Goal: Information Seeking & Learning: Learn about a topic

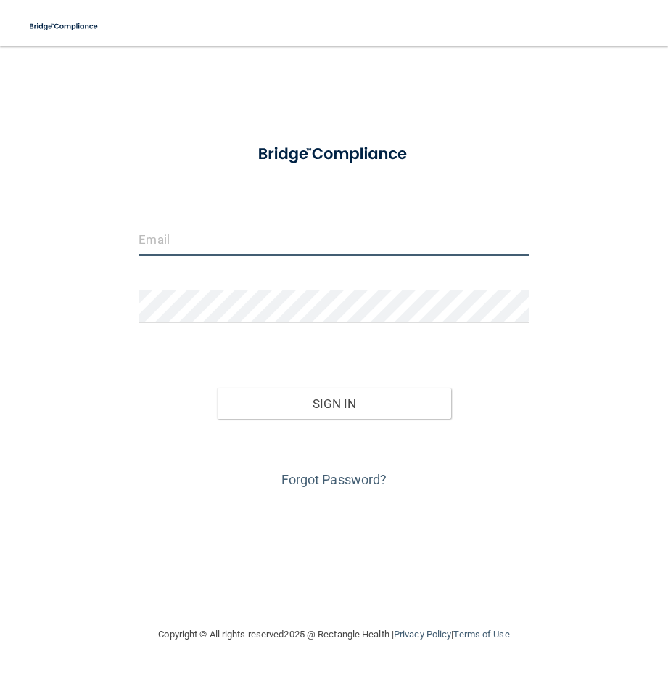
click at [214, 239] on input "email" at bounding box center [334, 239] width 390 height 33
type input "[EMAIL_ADDRESS][DOMAIN_NAME]"
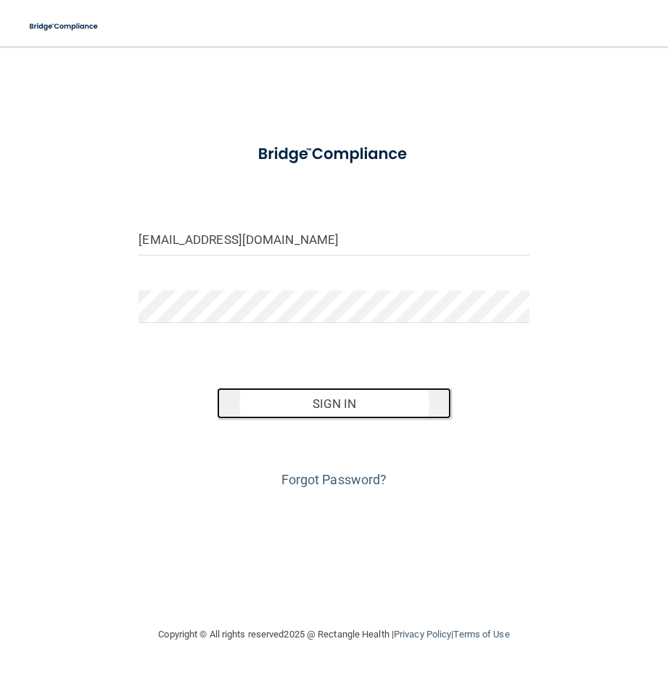
click at [316, 406] on button "Sign In" at bounding box center [334, 403] width 234 height 32
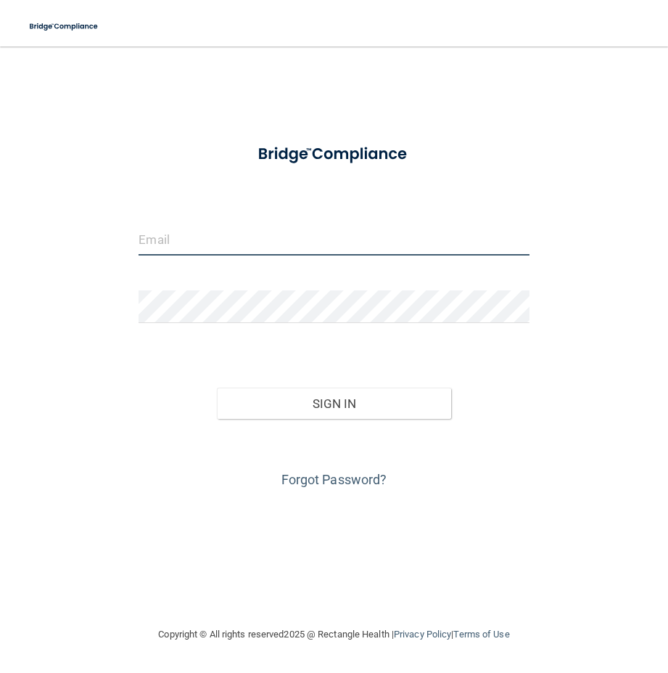
click at [250, 245] on input "email" at bounding box center [334, 239] width 390 height 33
type input "[EMAIL_ADDRESS][DOMAIN_NAME]"
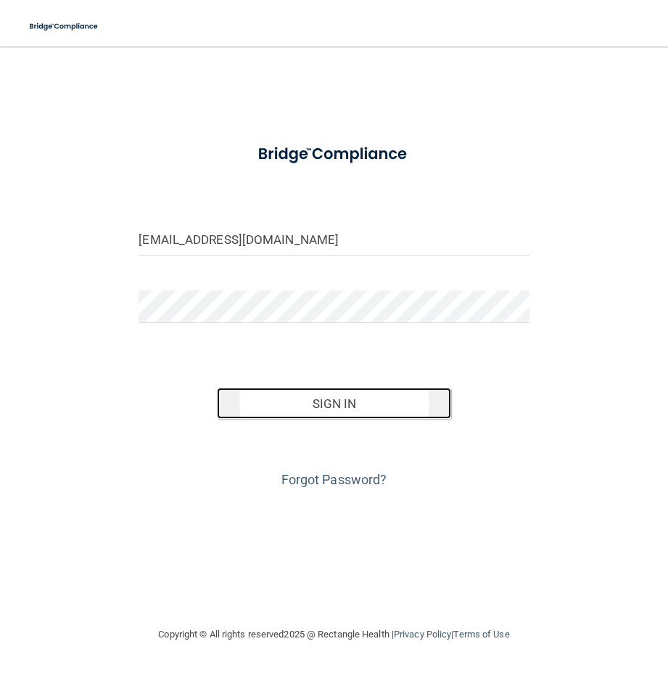
click at [326, 411] on button "Sign In" at bounding box center [334, 403] width 234 height 32
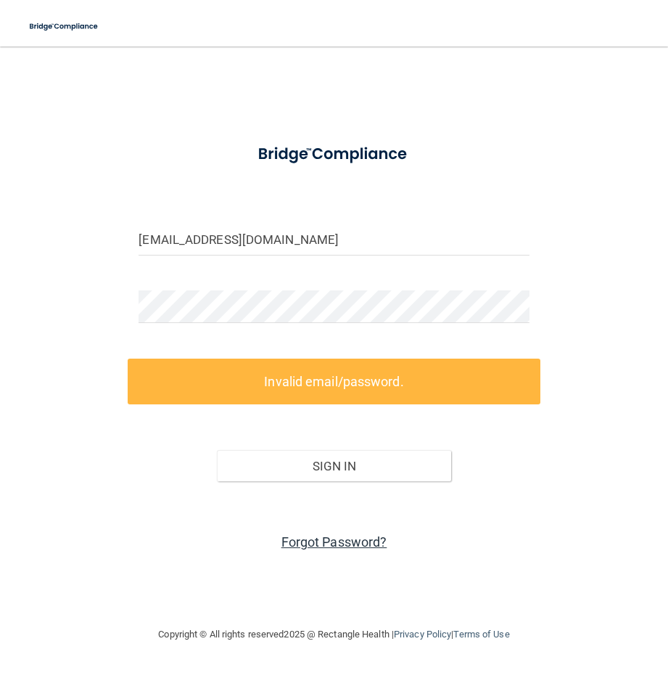
click at [342, 543] on link "Forgot Password?" at bounding box center [335, 541] width 106 height 15
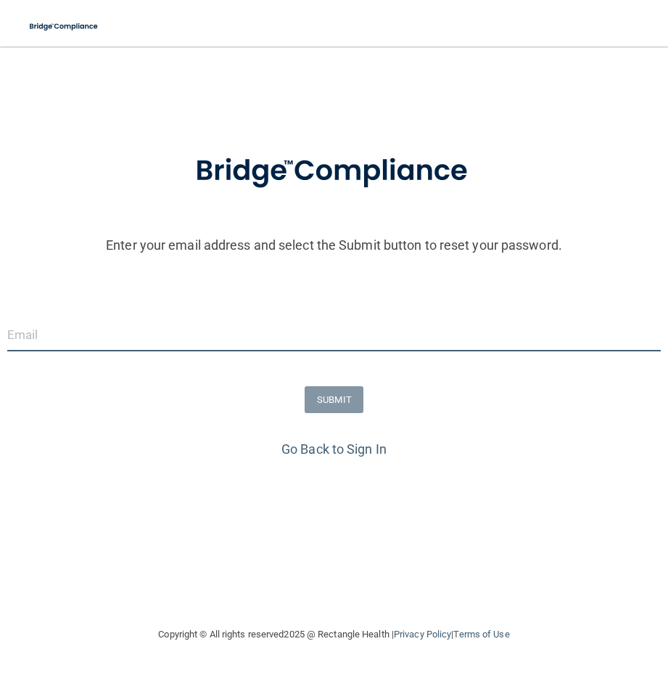
click at [99, 332] on input "email" at bounding box center [334, 335] width 654 height 33
type input "[EMAIL_ADDRESS][DOMAIN_NAME]"
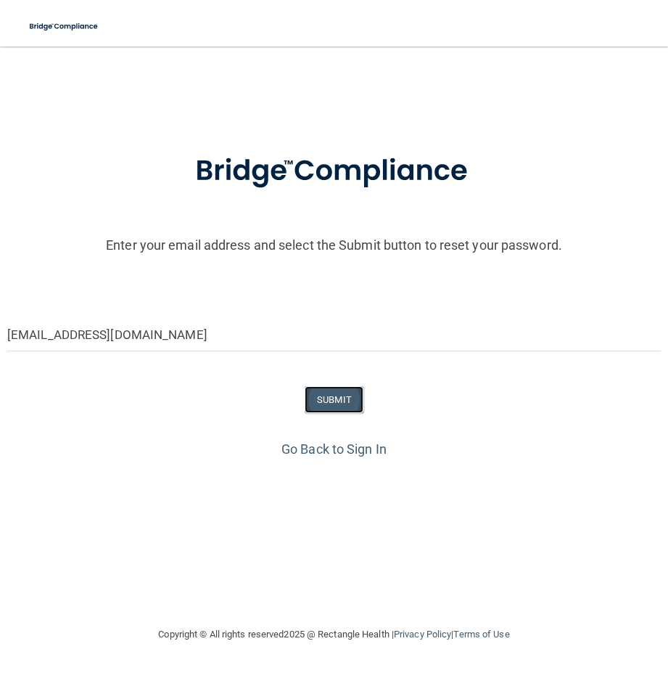
click at [334, 398] on button "SUBMIT" at bounding box center [334, 399] width 59 height 27
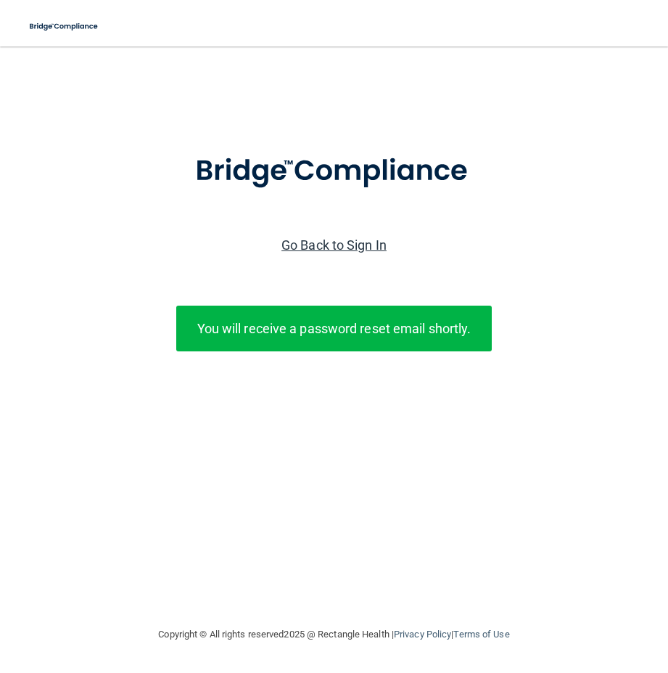
click at [329, 246] on link "Go Back to Sign In" at bounding box center [334, 244] width 105 height 15
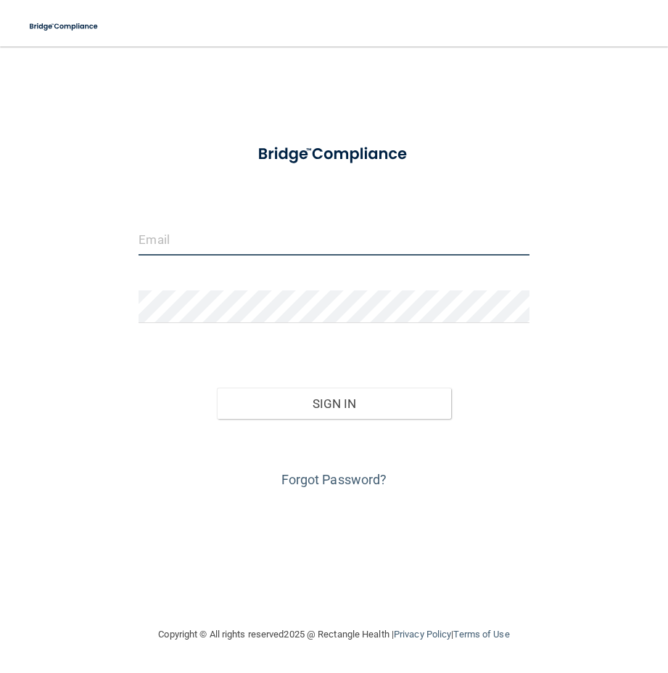
click at [241, 247] on input "email" at bounding box center [334, 239] width 390 height 33
type input "[EMAIL_ADDRESS][DOMAIN_NAME]"
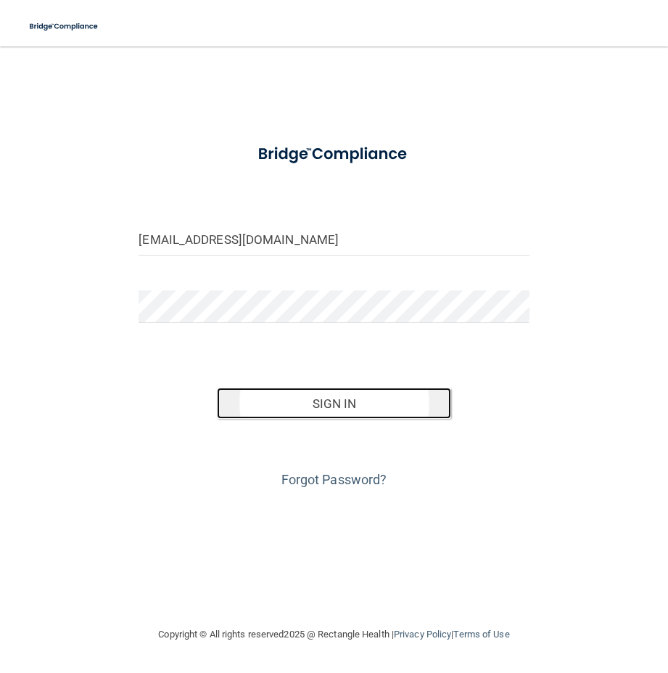
click at [361, 404] on button "Sign In" at bounding box center [334, 403] width 234 height 32
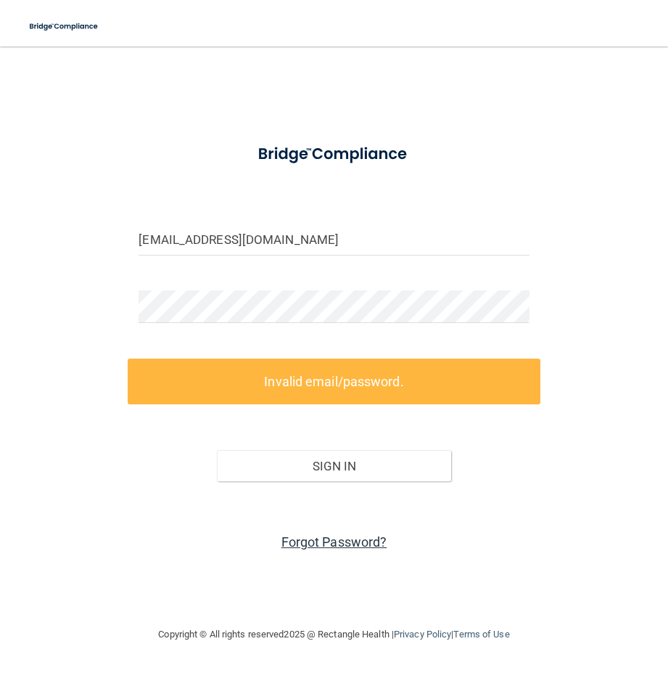
click at [354, 541] on link "Forgot Password?" at bounding box center [335, 541] width 106 height 15
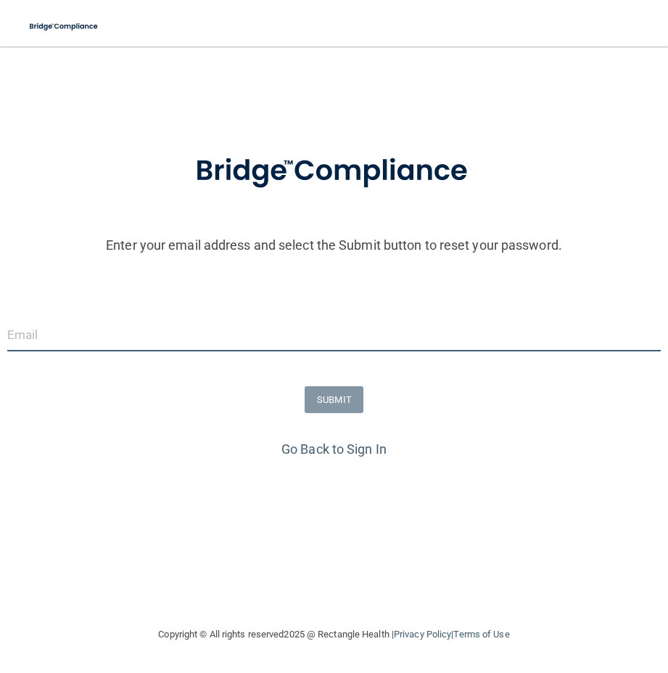
click at [258, 329] on input "email" at bounding box center [334, 335] width 654 height 33
type input "[EMAIL_ADDRESS][DOMAIN_NAME]"
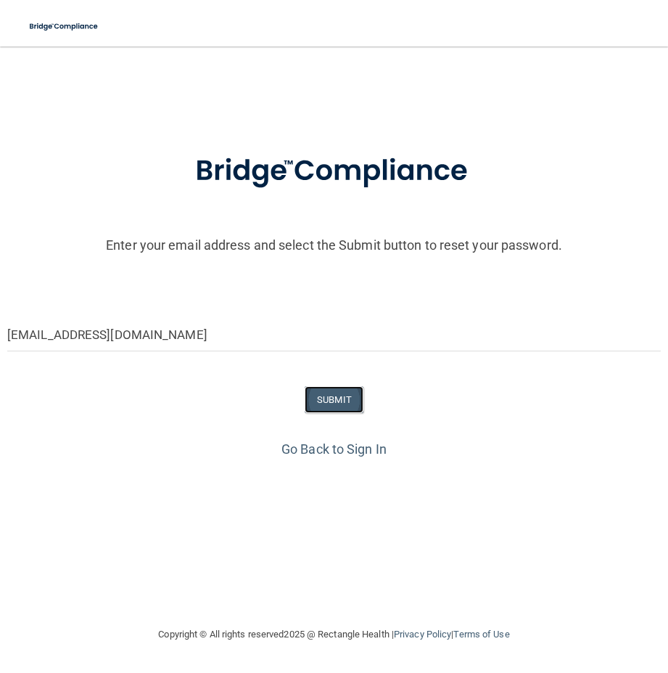
click at [325, 404] on button "SUBMIT" at bounding box center [334, 399] width 59 height 27
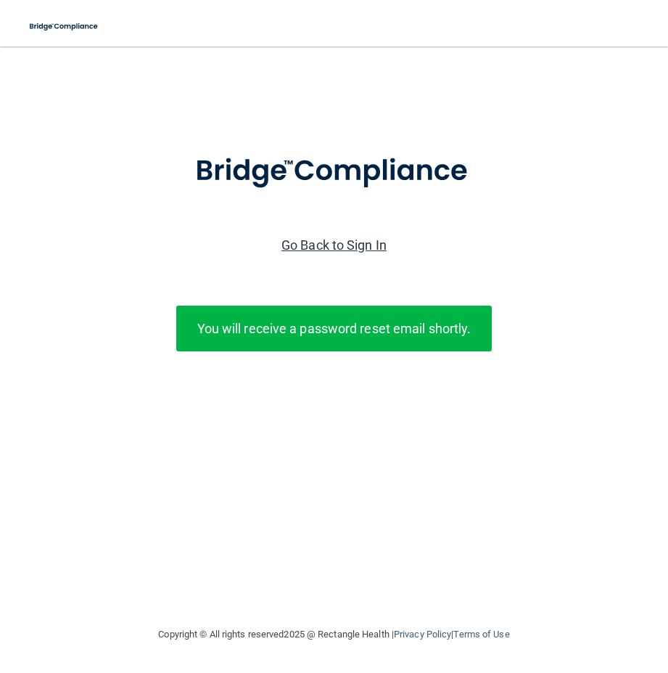
click at [342, 243] on link "Go Back to Sign In" at bounding box center [334, 244] width 105 height 15
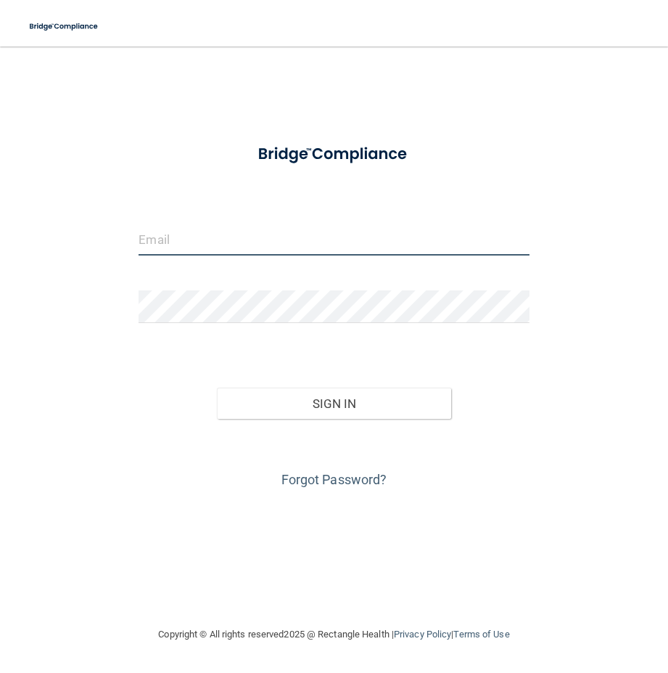
click at [291, 246] on input "email" at bounding box center [334, 239] width 390 height 33
type input "[EMAIL_ADDRESS][DOMAIN_NAME]"
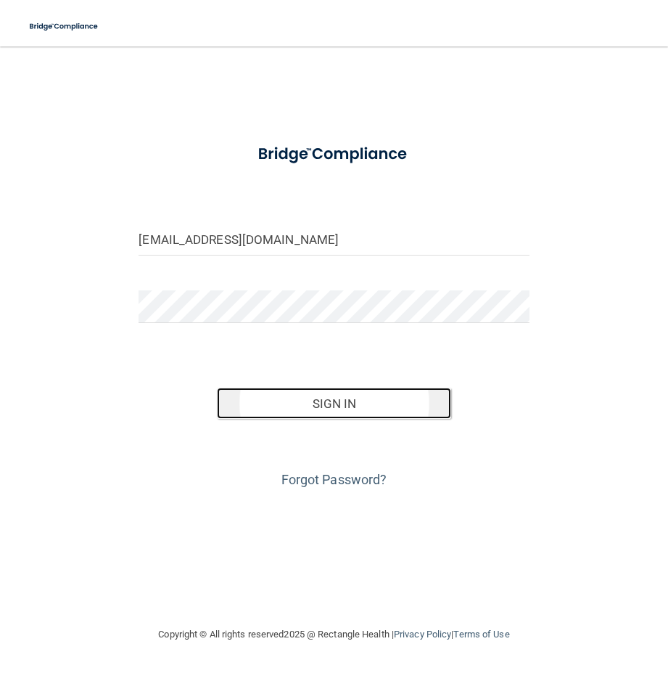
click at [332, 406] on button "Sign In" at bounding box center [334, 403] width 234 height 32
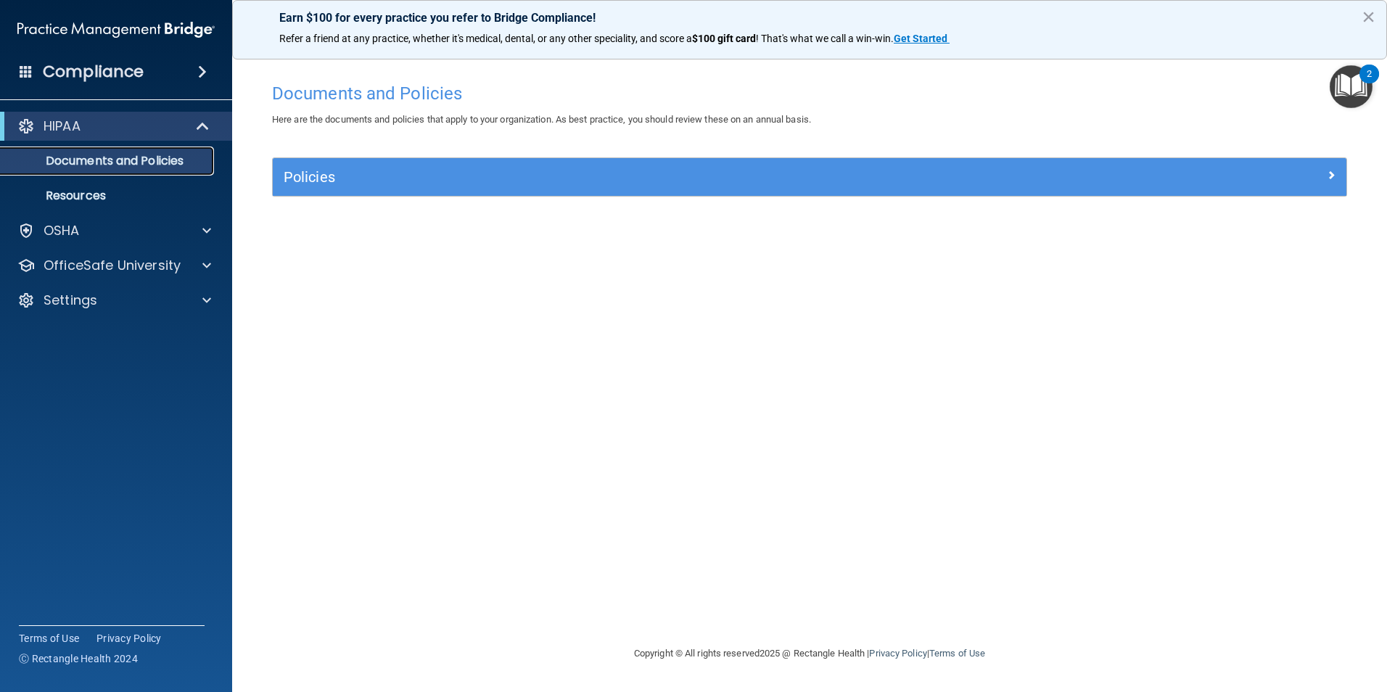
click at [126, 163] on p "Documents and Policies" at bounding box center [108, 161] width 198 height 15
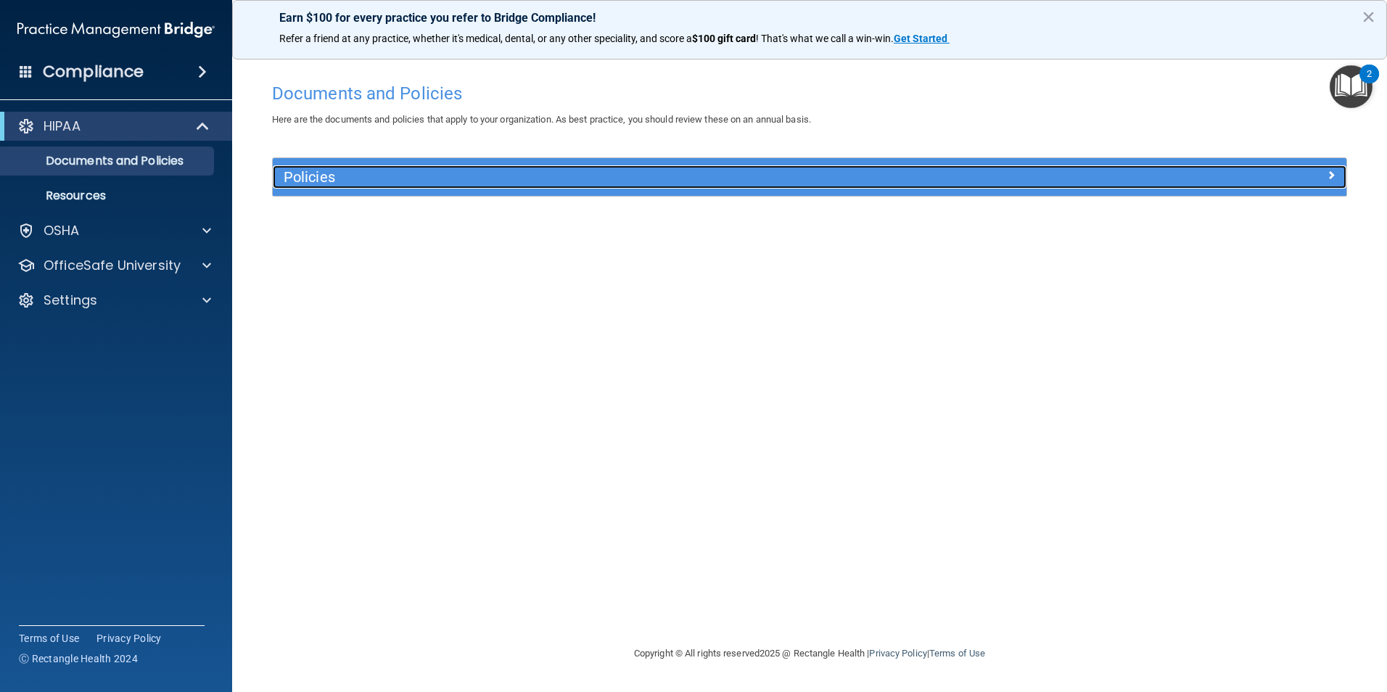
click at [343, 181] on h5 "Policies" at bounding box center [676, 177] width 784 height 16
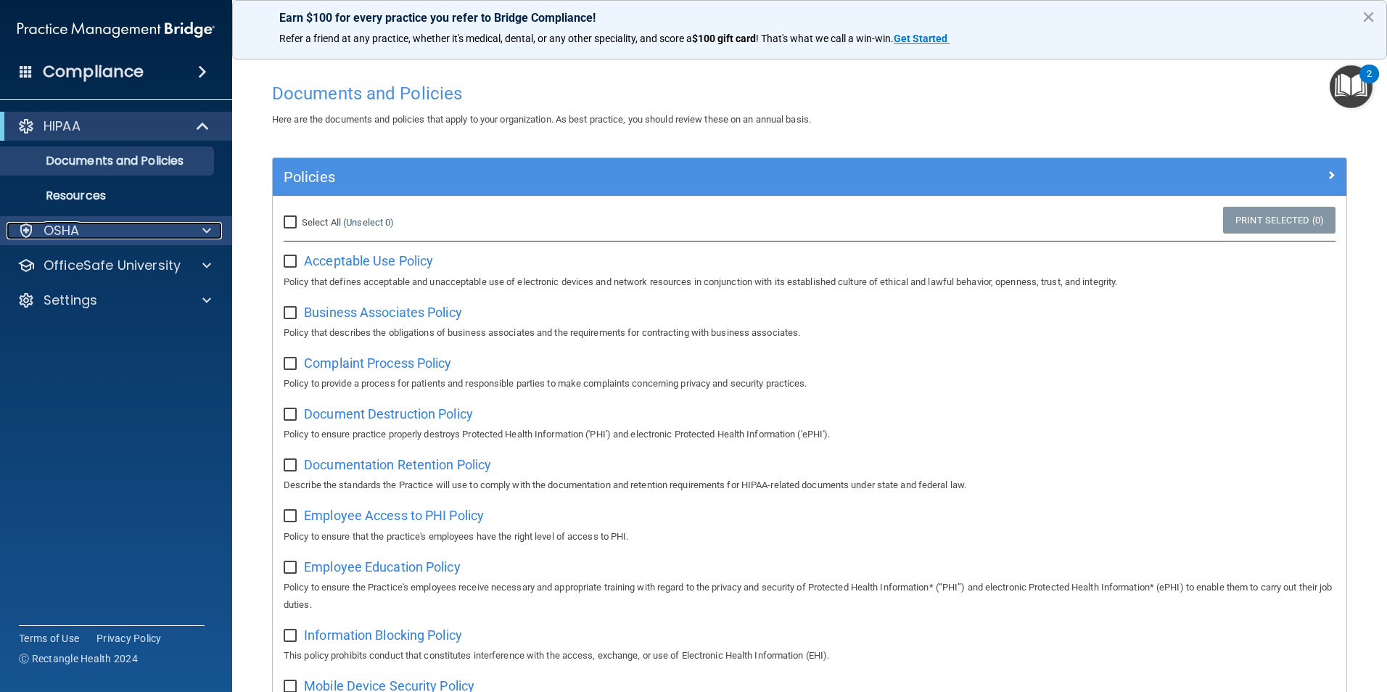
click at [87, 227] on div "OSHA" at bounding box center [97, 230] width 180 height 17
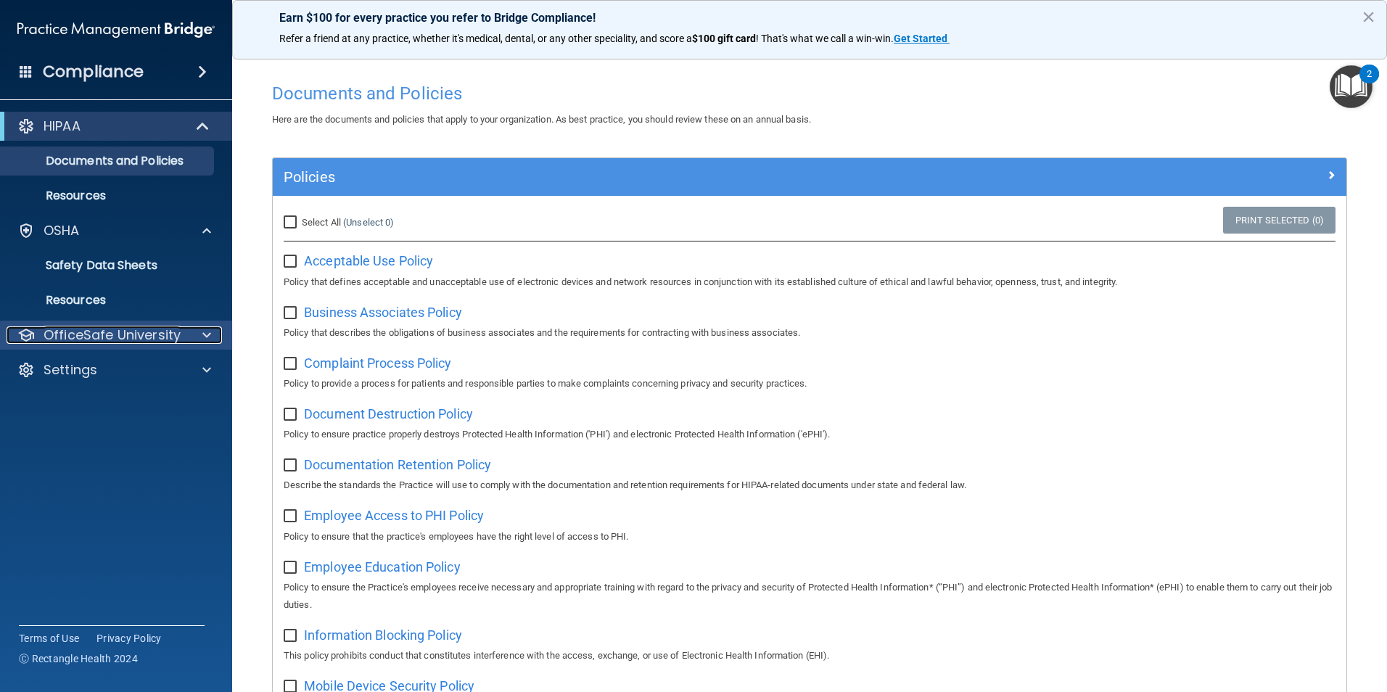
click at [122, 332] on p "OfficeSafe University" at bounding box center [112, 335] width 137 height 17
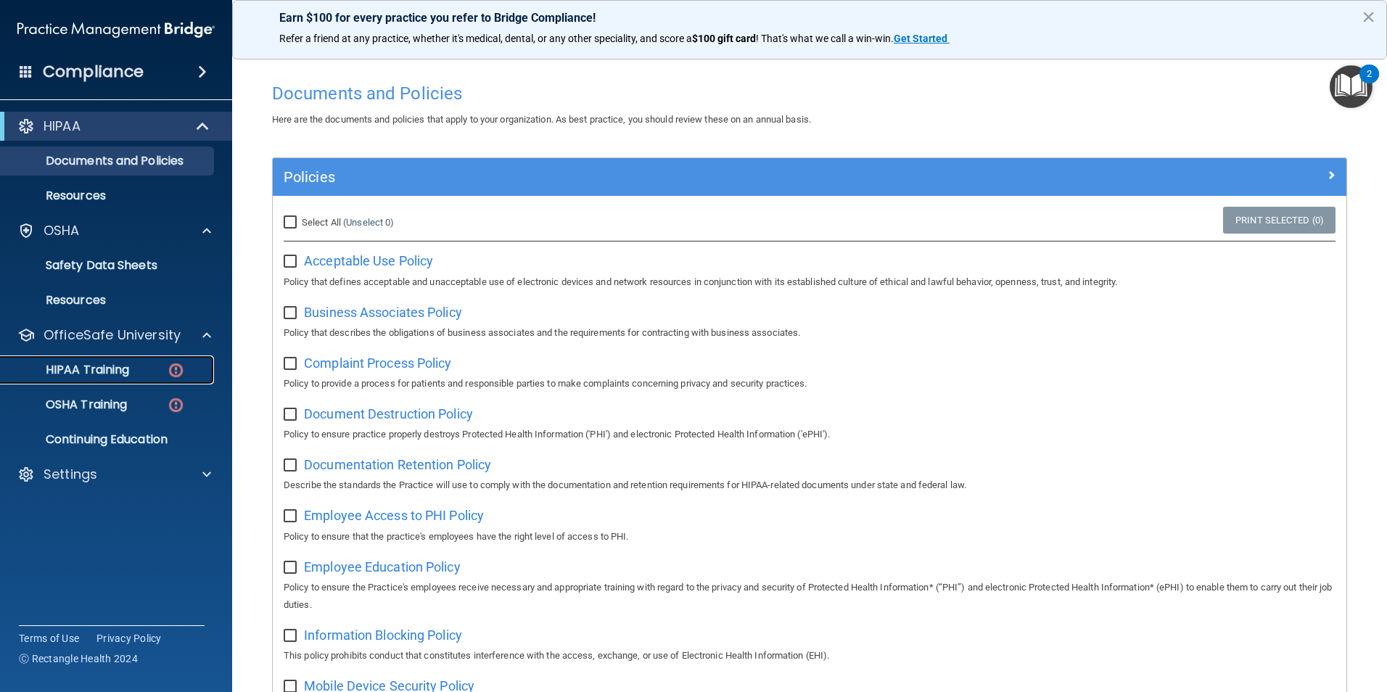
click at [110, 371] on p "HIPAA Training" at bounding box center [69, 370] width 120 height 15
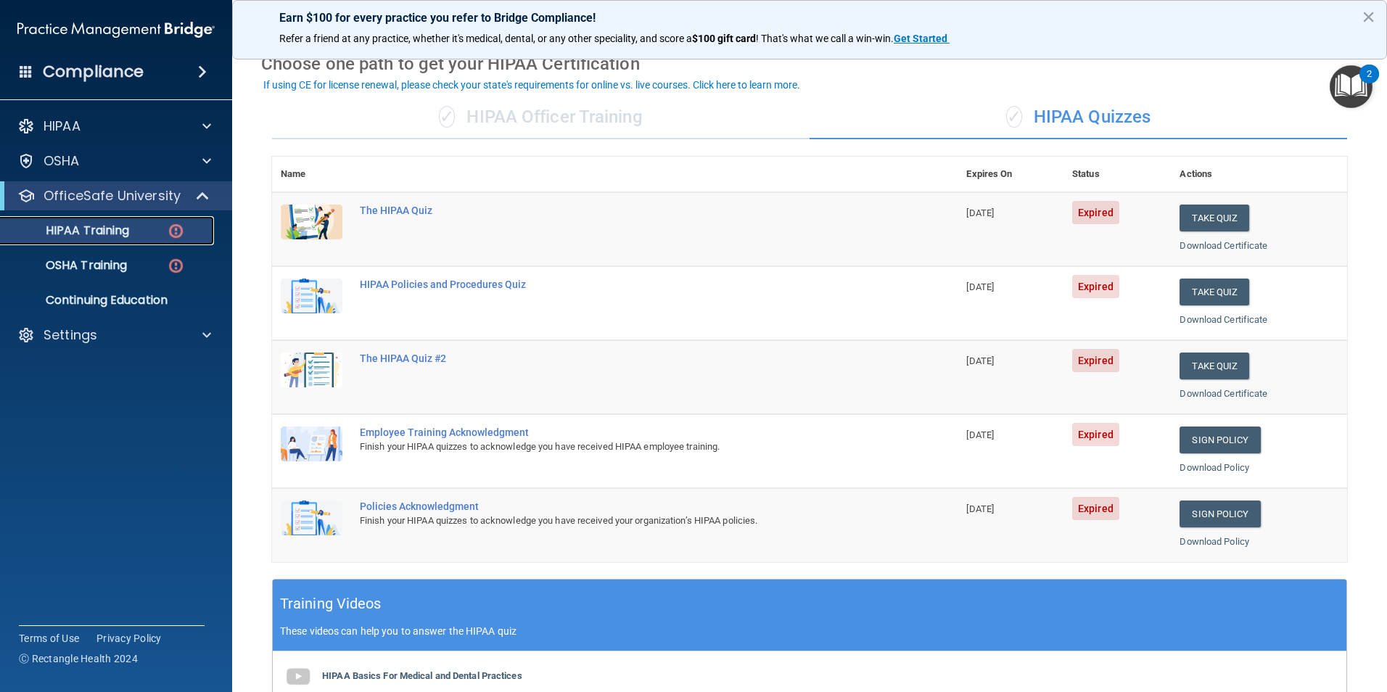
scroll to position [62, 0]
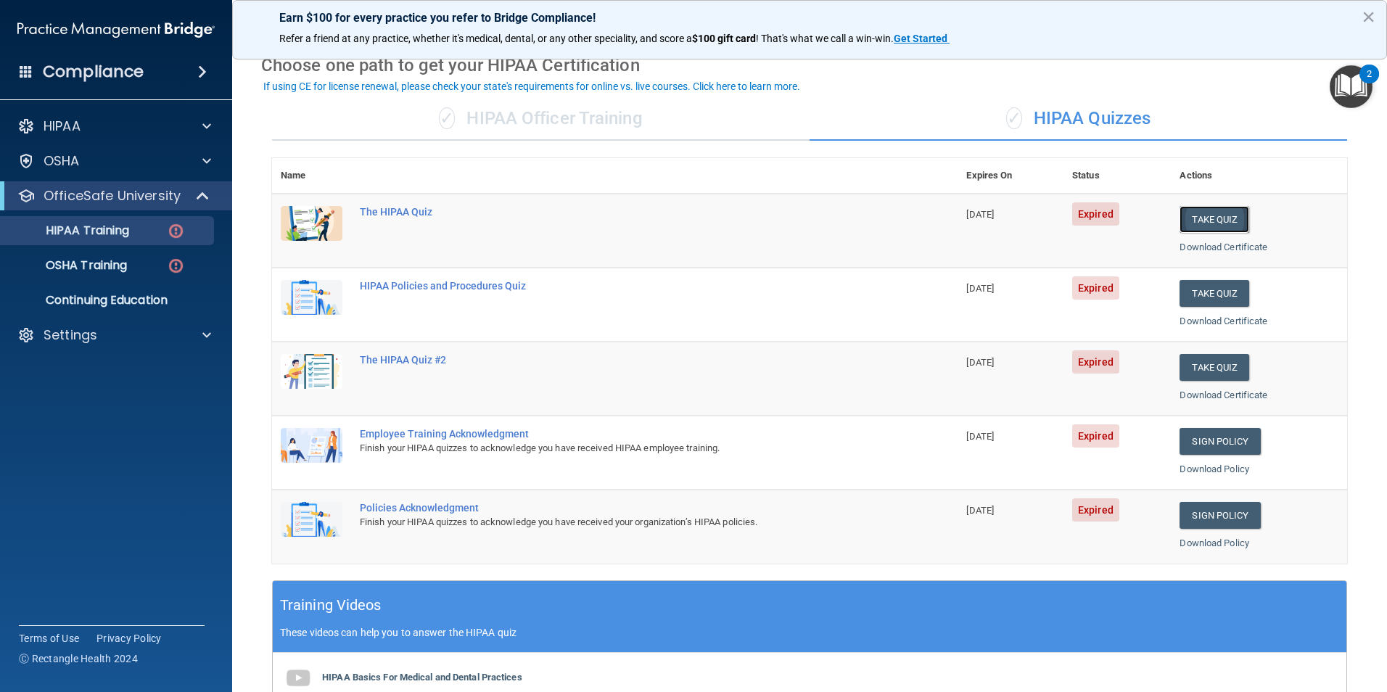
click at [668, 219] on button "Take Quiz" at bounding box center [1215, 219] width 70 height 27
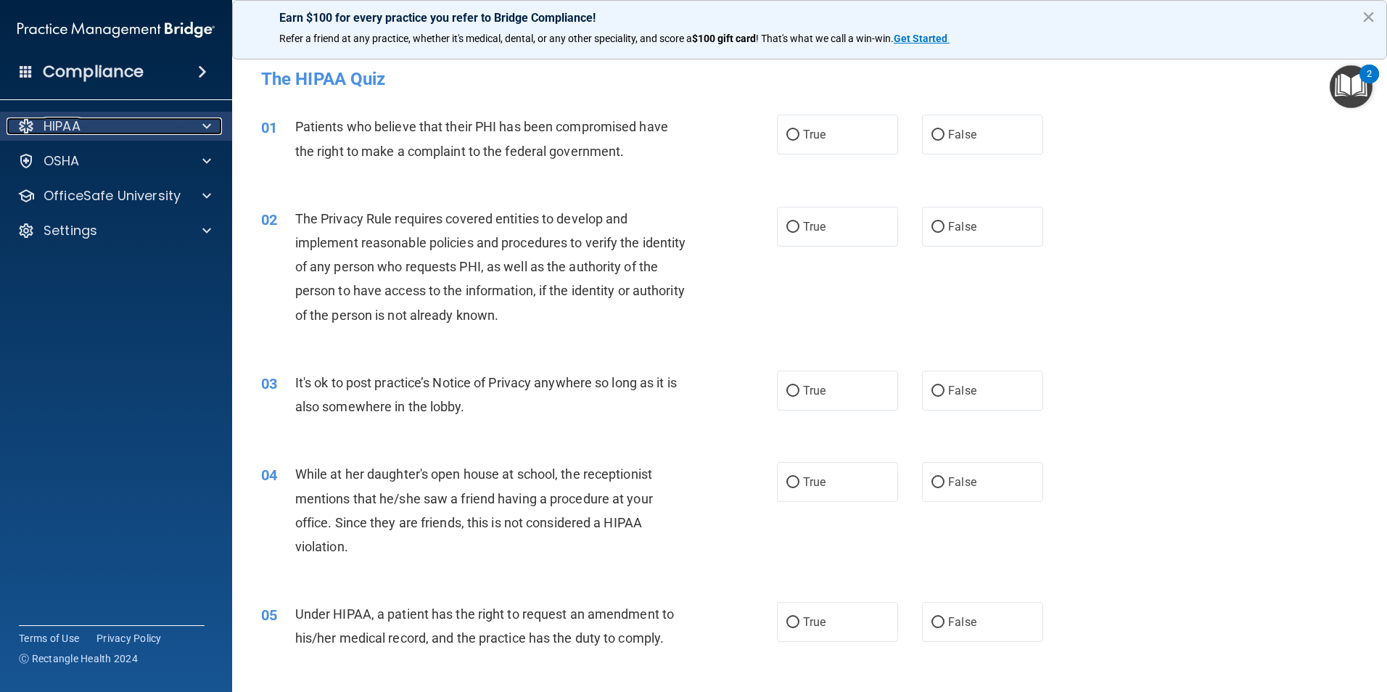
click at [54, 128] on p "HIPAA" at bounding box center [62, 126] width 37 height 17
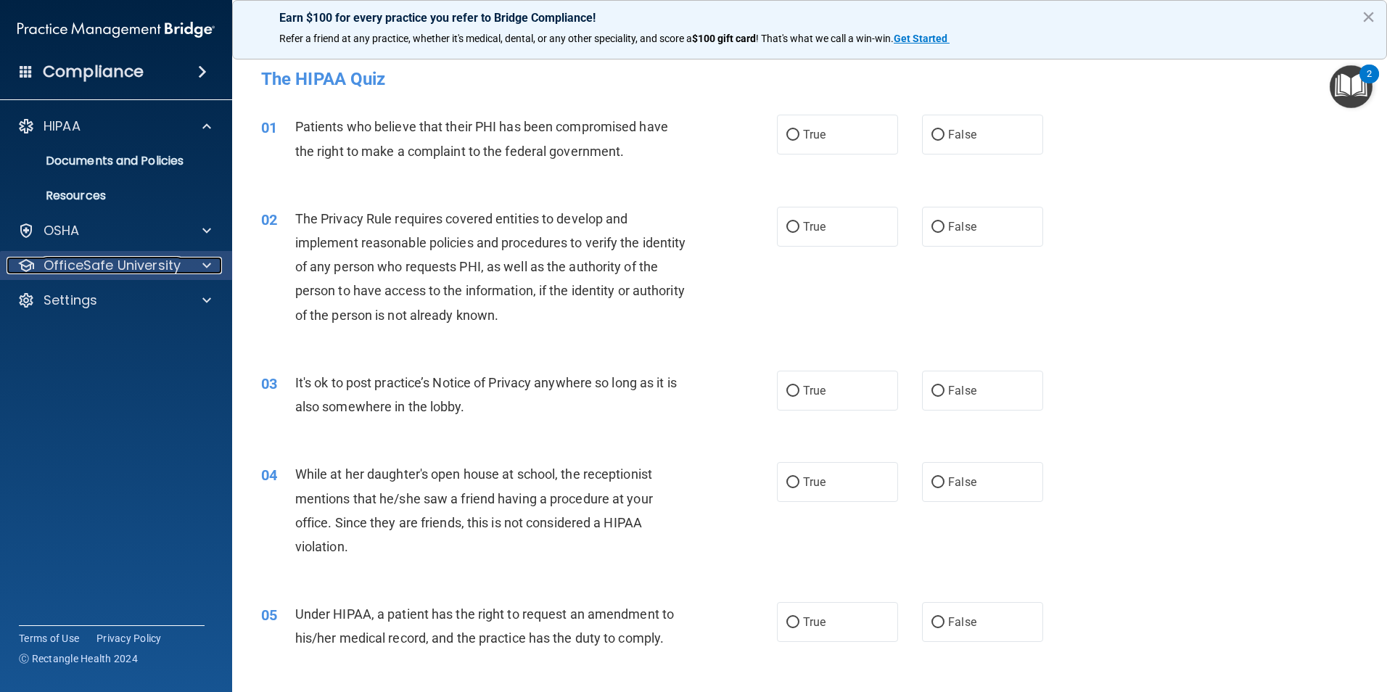
click at [104, 268] on p "OfficeSafe University" at bounding box center [112, 265] width 137 height 17
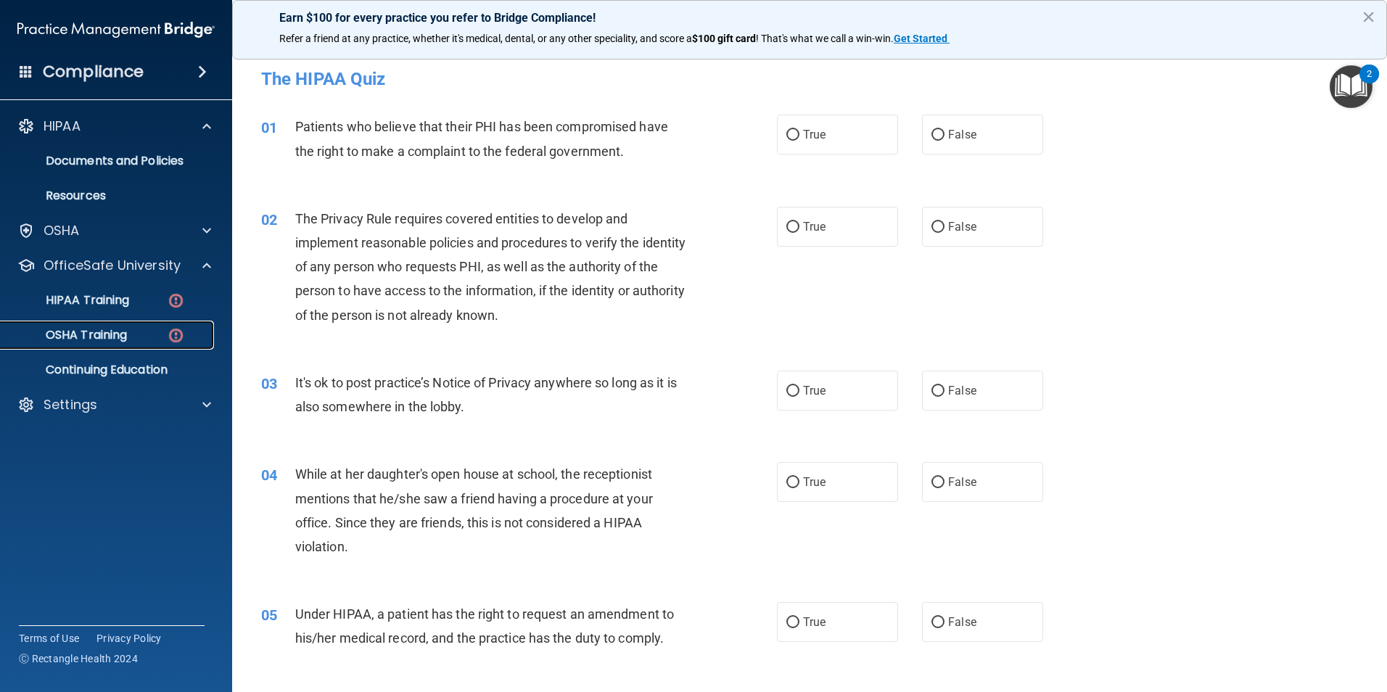
click at [129, 332] on div "OSHA Training" at bounding box center [108, 335] width 198 height 15
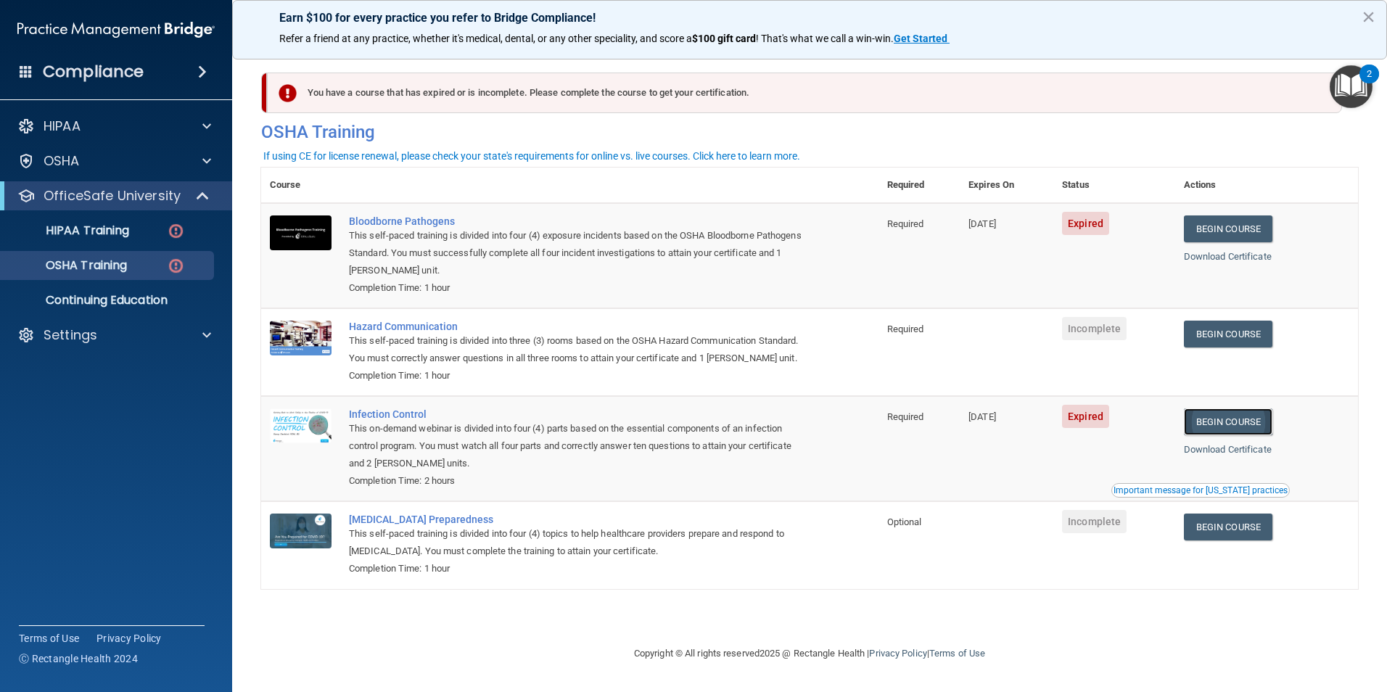
click at [668, 435] on link "Begin Course" at bounding box center [1228, 422] width 89 height 27
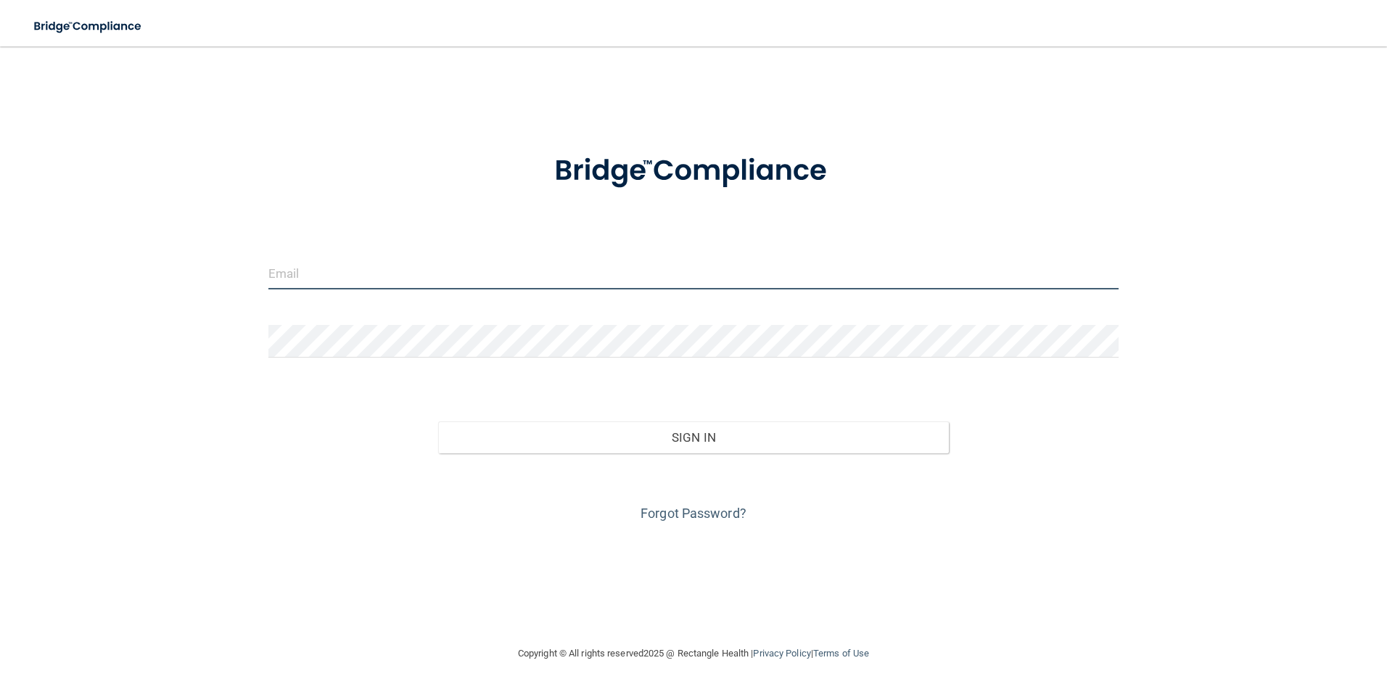
click at [476, 274] on input "email" at bounding box center [693, 273] width 851 height 33
type input "[EMAIL_ADDRESS][DOMAIN_NAME]"
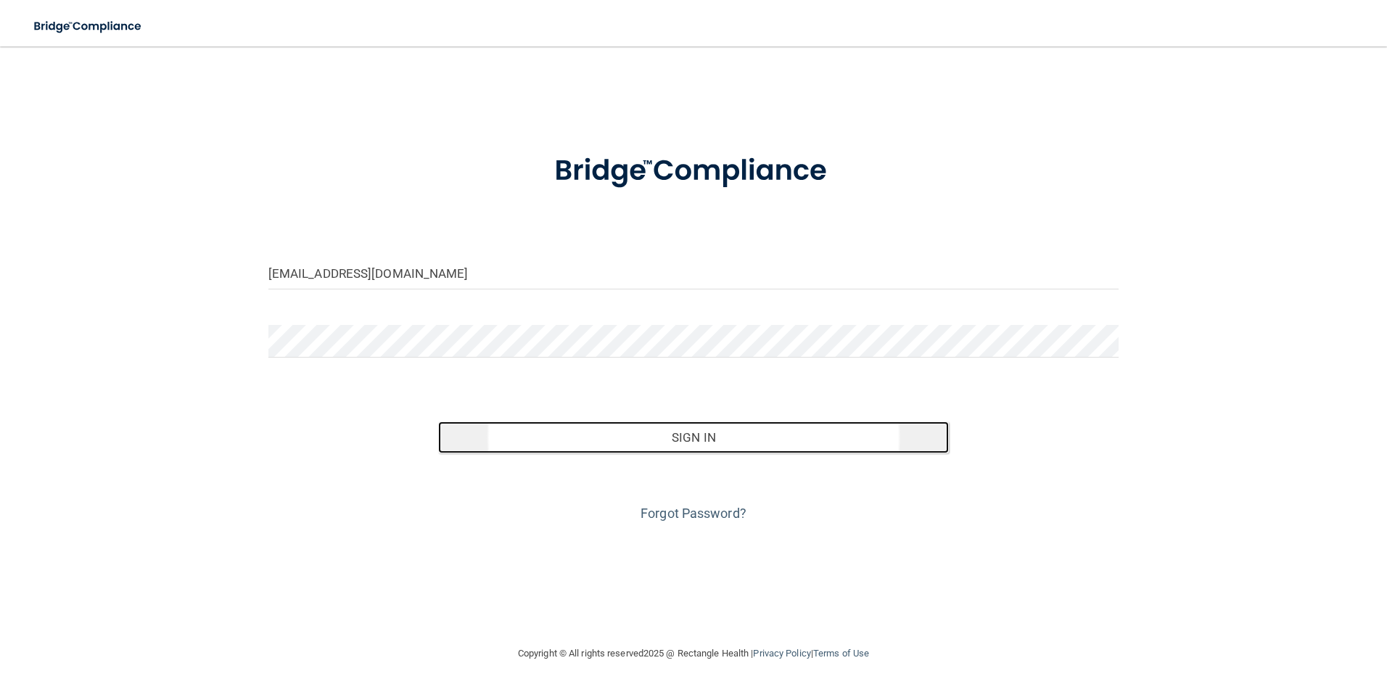
click at [702, 445] on button "Sign In" at bounding box center [693, 438] width 511 height 32
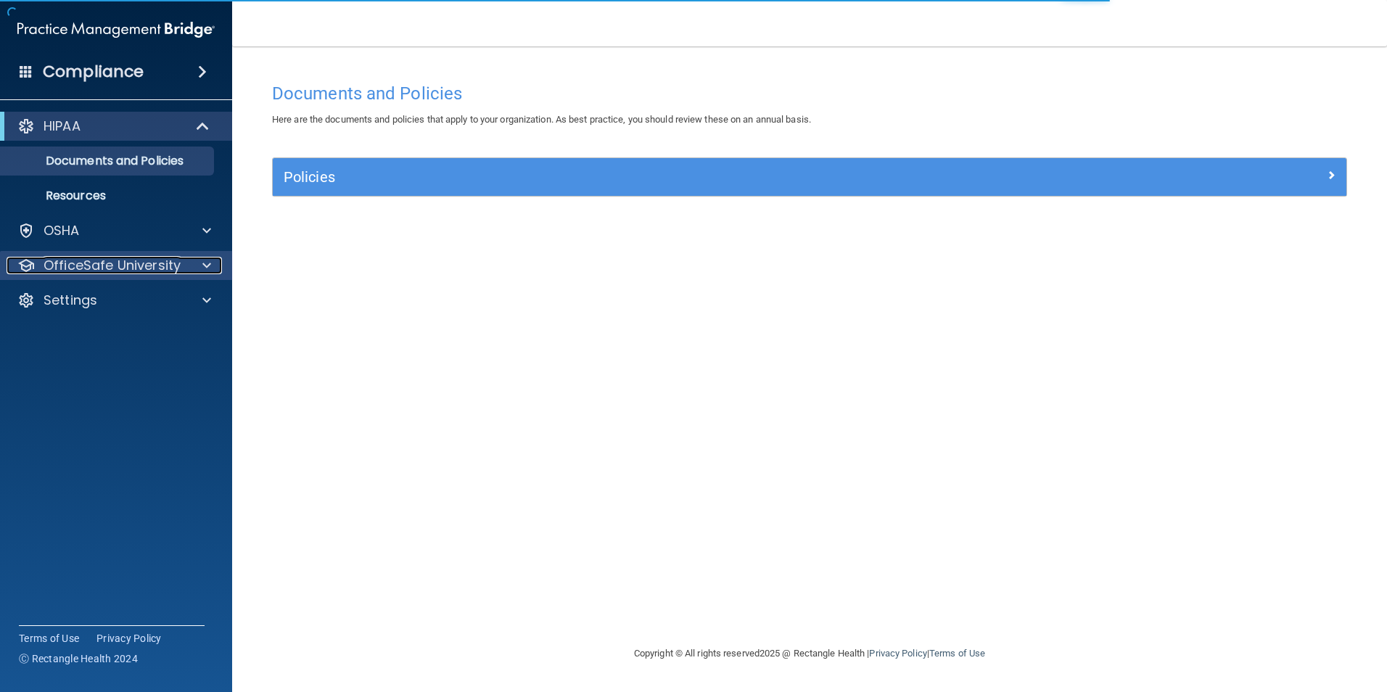
click at [166, 264] on p "OfficeSafe University" at bounding box center [112, 265] width 137 height 17
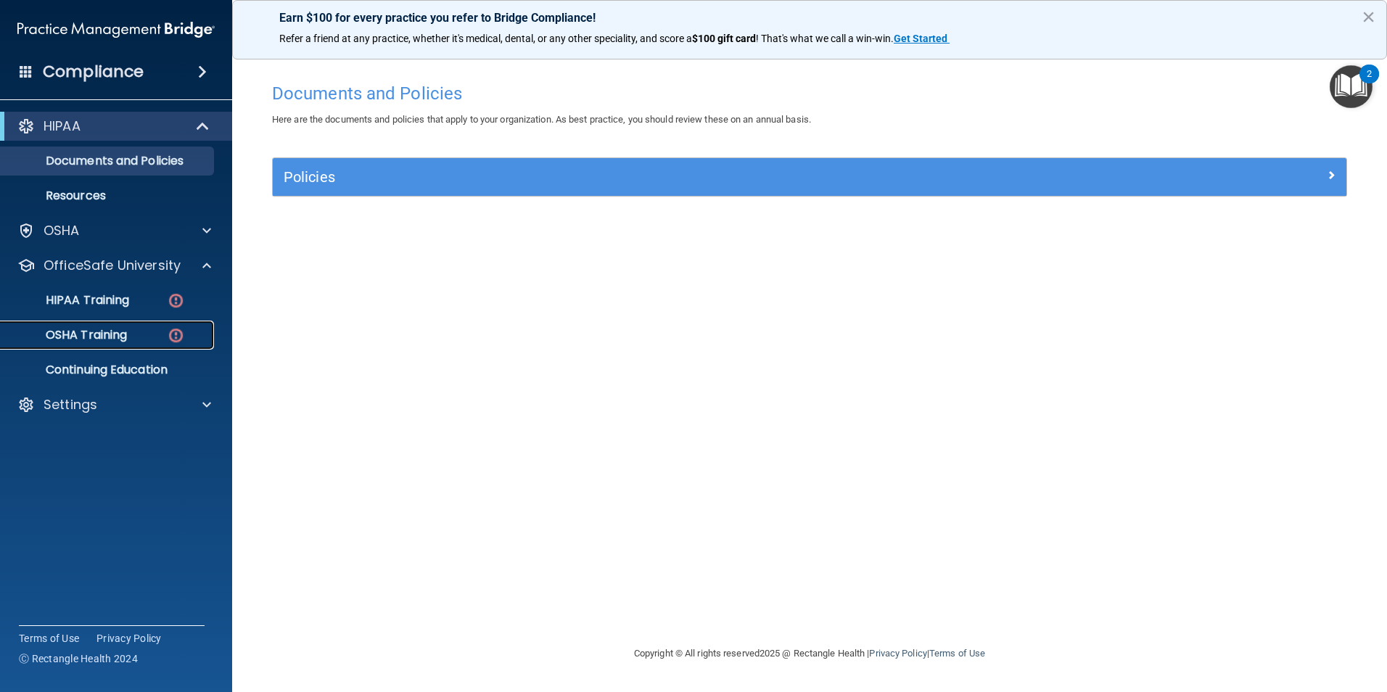
click at [149, 337] on div "OSHA Training" at bounding box center [108, 335] width 198 height 15
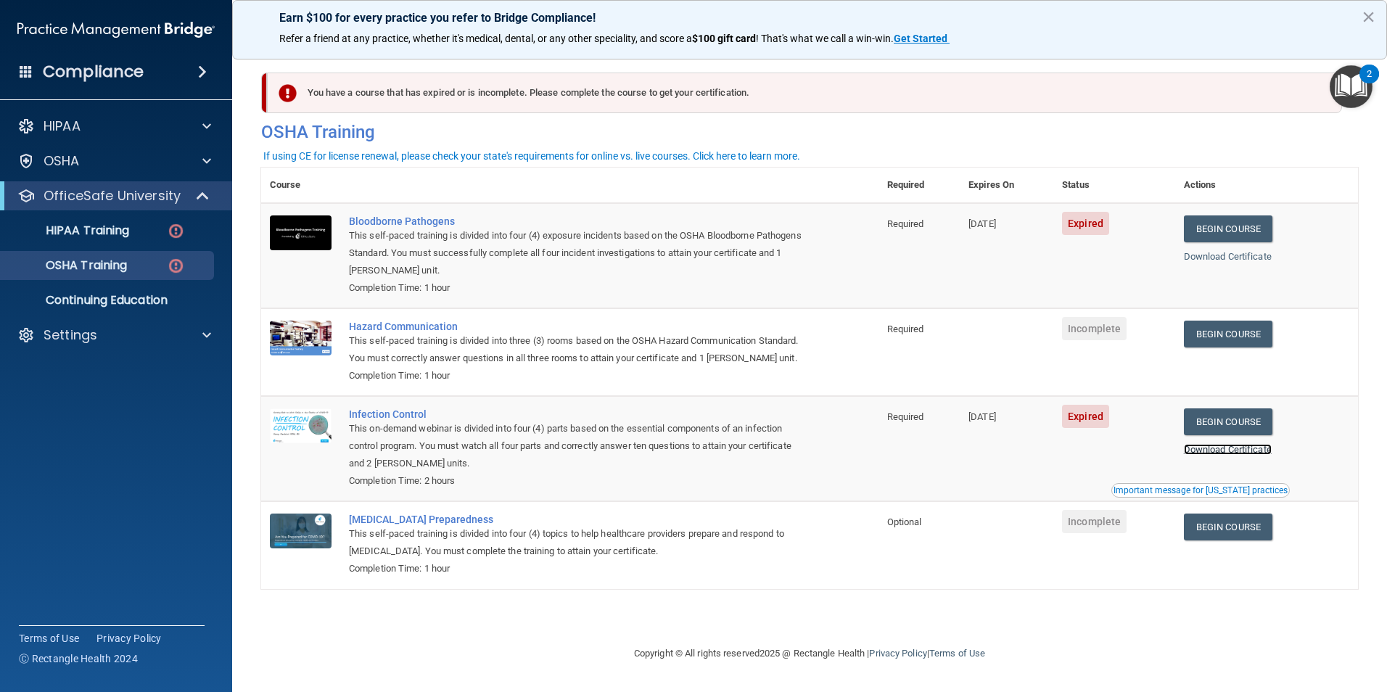
click at [1252, 455] on link "Download Certificate" at bounding box center [1228, 449] width 88 height 11
click at [83, 163] on div "OSHA" at bounding box center [97, 160] width 180 height 17
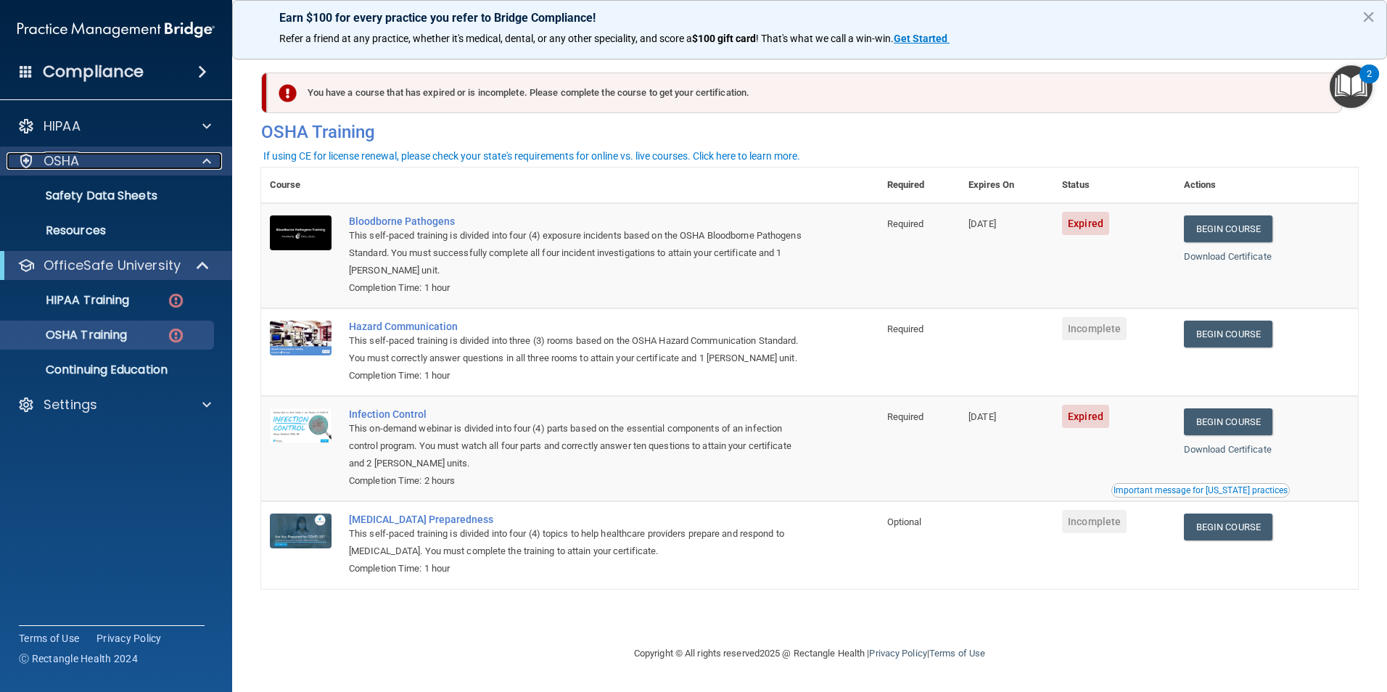
click at [66, 160] on p "OSHA" at bounding box center [62, 160] width 36 height 17
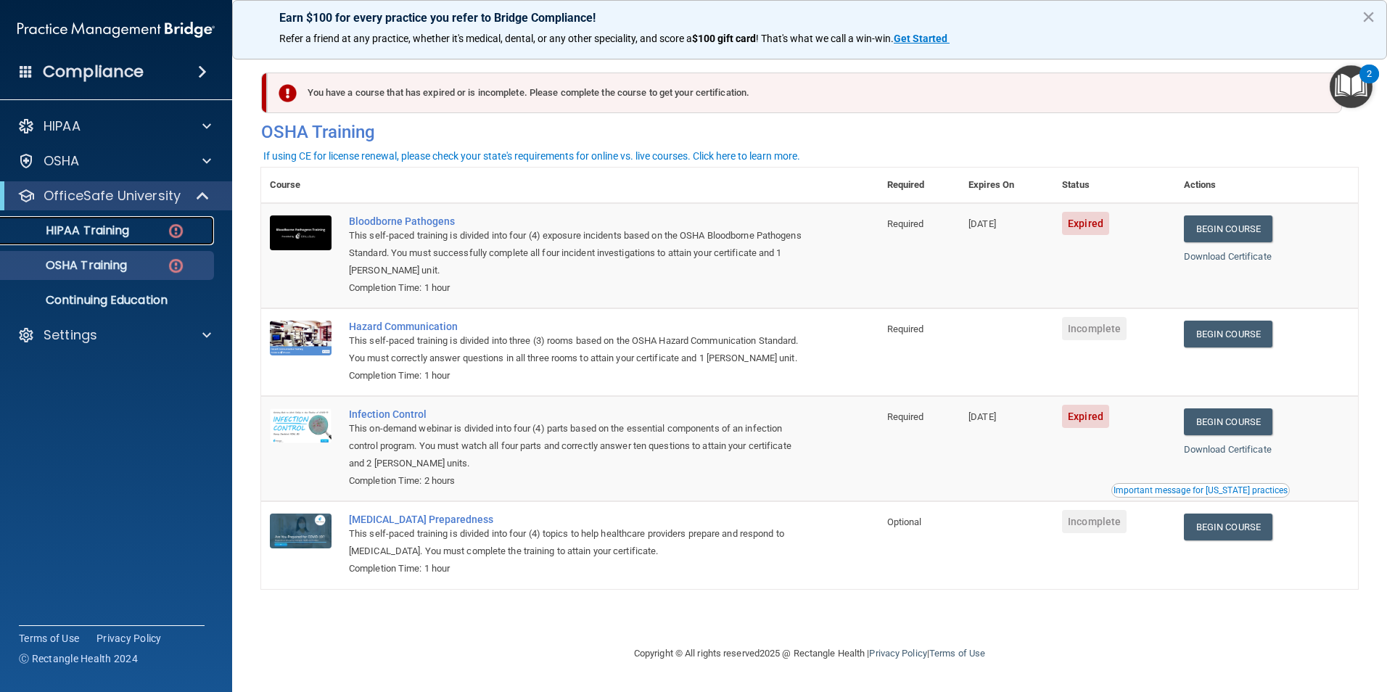
click at [127, 228] on p "HIPAA Training" at bounding box center [69, 230] width 120 height 15
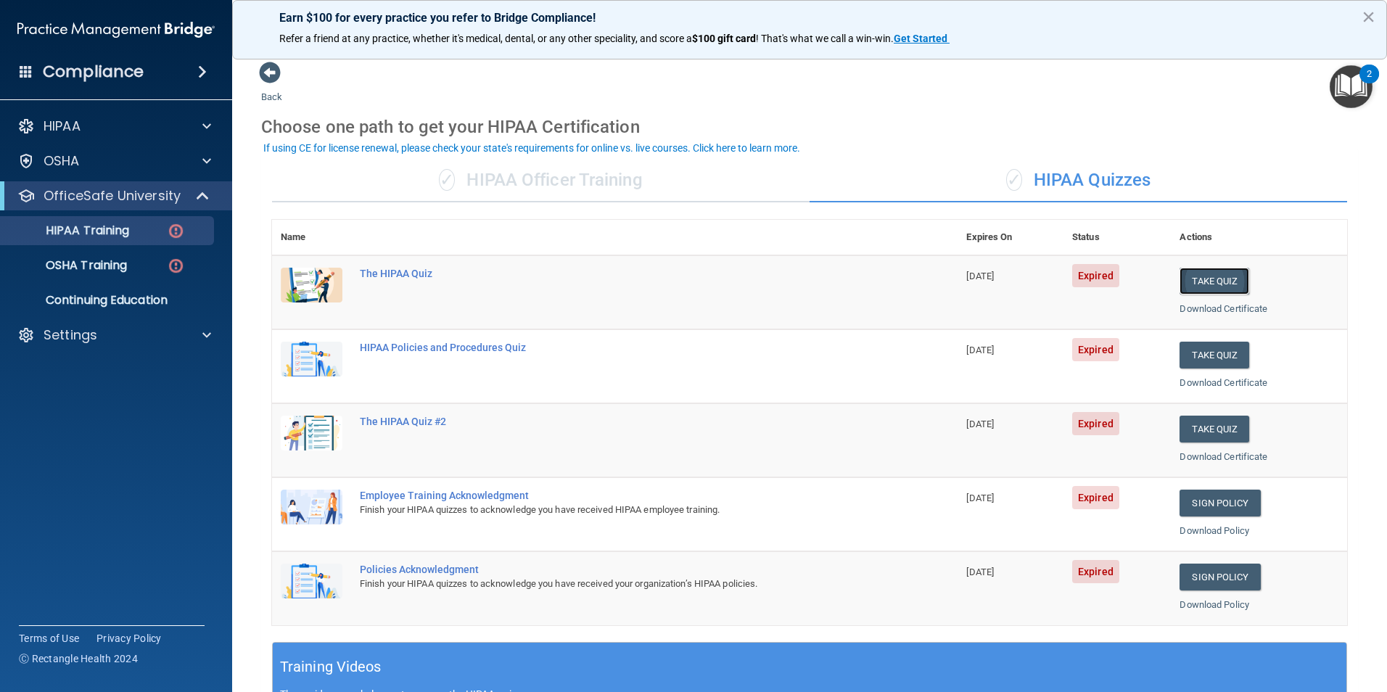
click at [1204, 283] on button "Take Quiz" at bounding box center [1215, 281] width 70 height 27
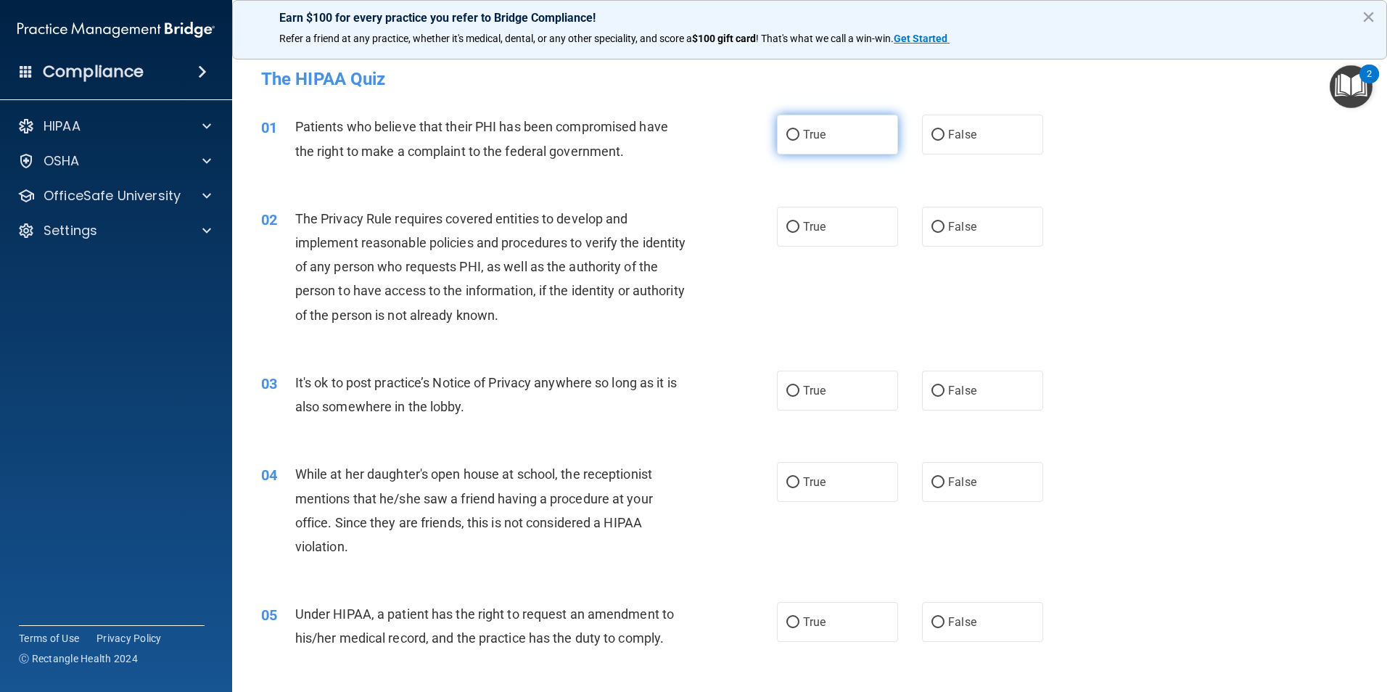
click at [787, 134] on input "True" at bounding box center [793, 135] width 13 height 11
radio input "true"
click at [788, 225] on input "True" at bounding box center [793, 227] width 13 height 11
radio input "true"
click at [932, 390] on input "False" at bounding box center [938, 391] width 13 height 11
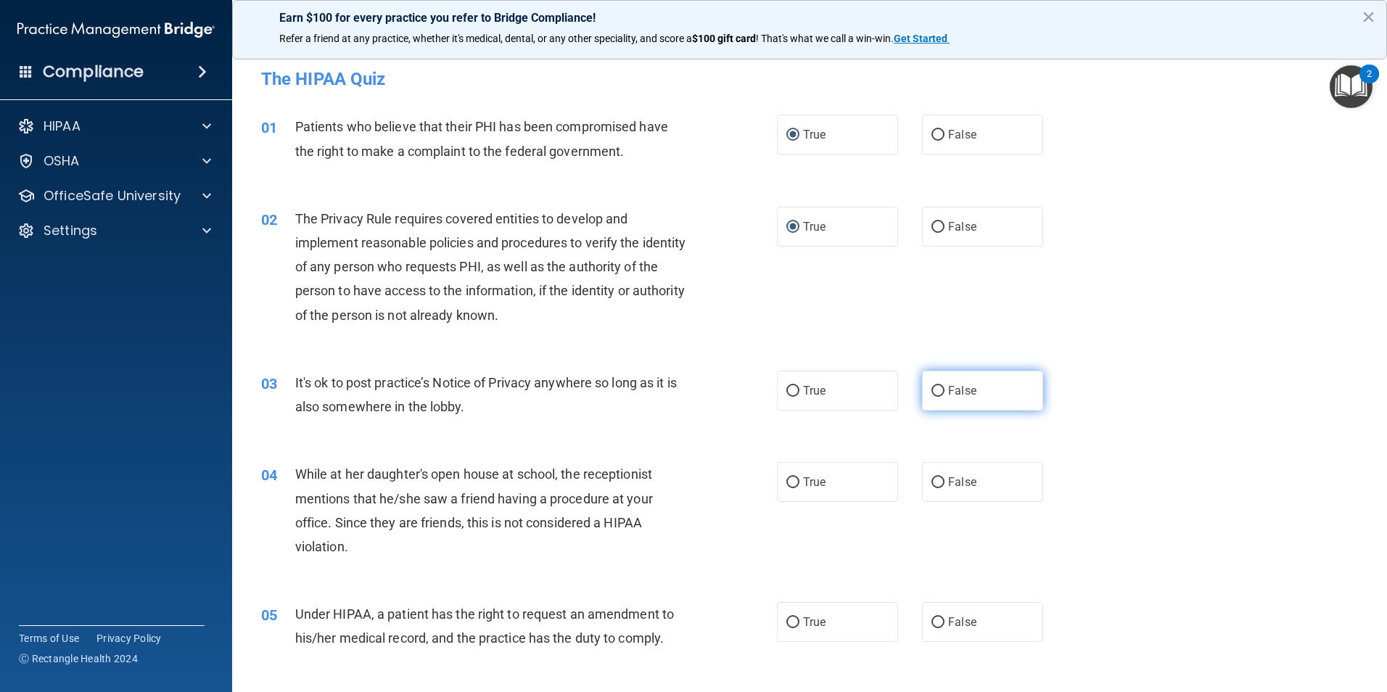
radio input "true"
click at [932, 480] on input "False" at bounding box center [938, 482] width 13 height 11
radio input "true"
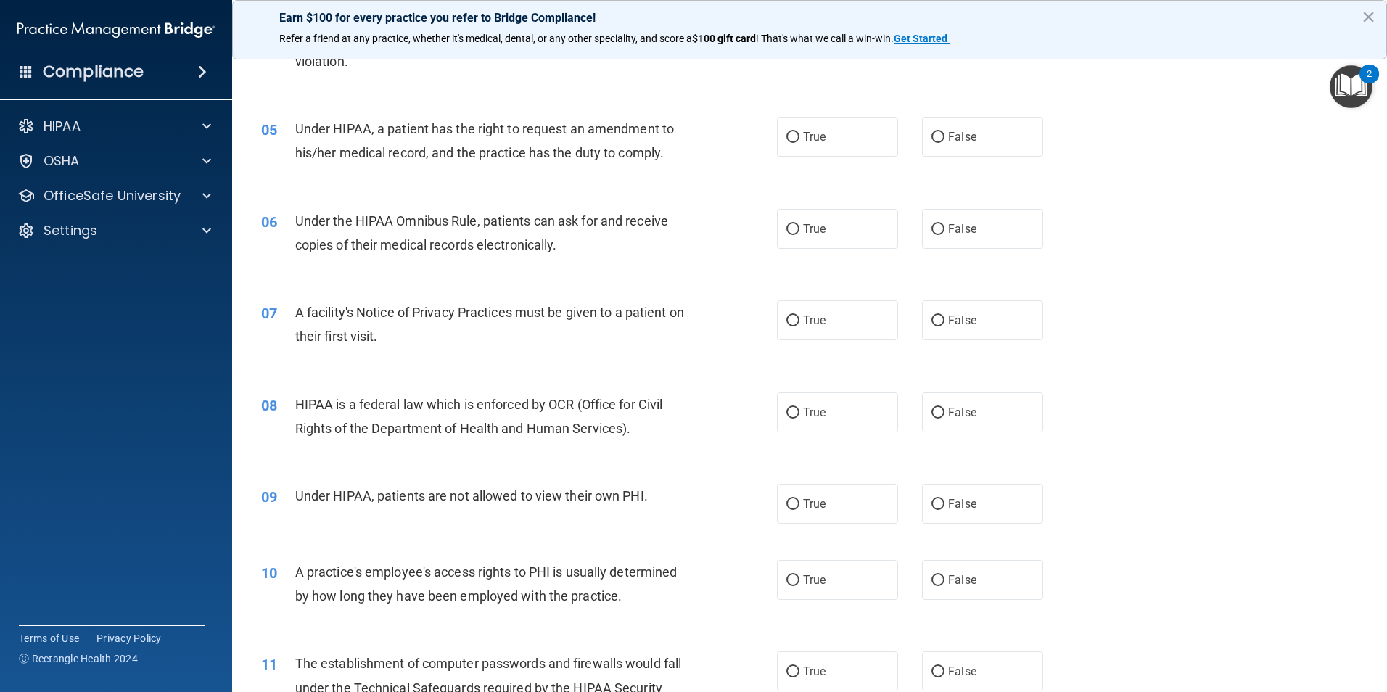
scroll to position [489, 0]
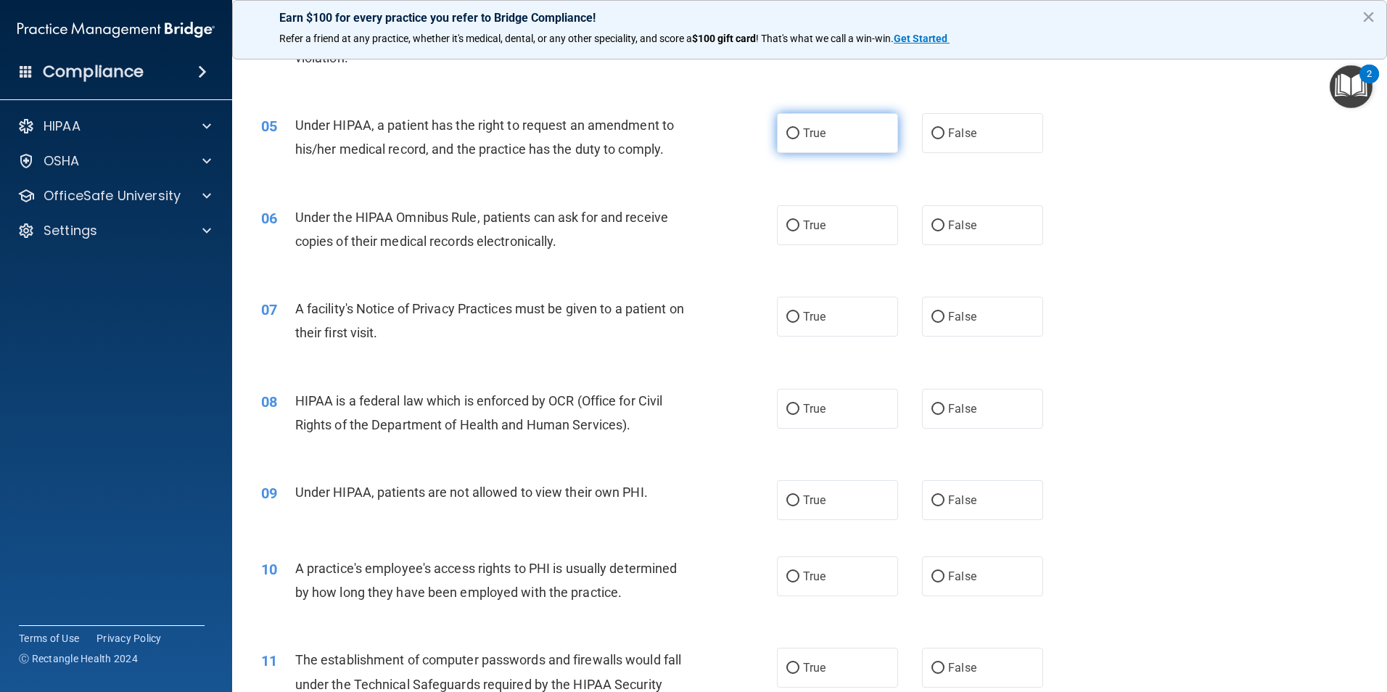
click at [790, 131] on input "True" at bounding box center [793, 133] width 13 height 11
radio input "true"
click at [932, 225] on input "False" at bounding box center [938, 226] width 13 height 11
radio input "true"
click at [787, 317] on input "True" at bounding box center [793, 317] width 13 height 11
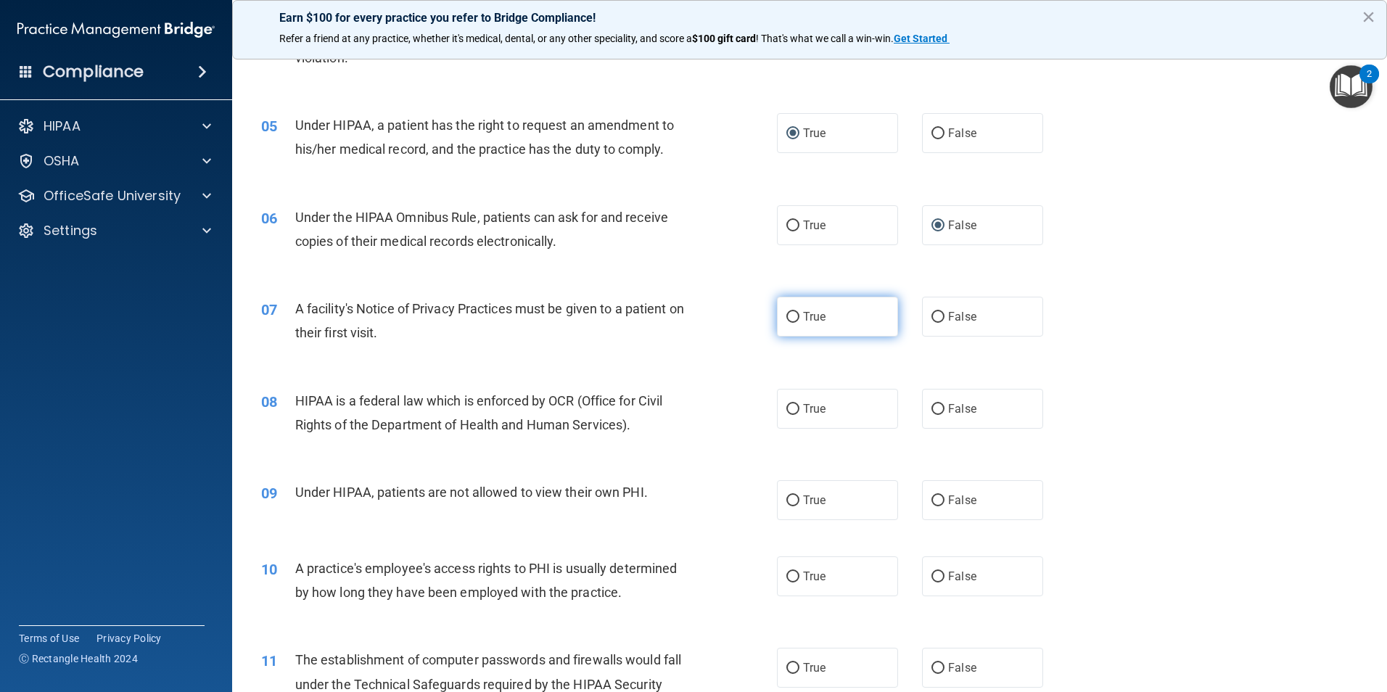
radio input "true"
click at [788, 407] on input "True" at bounding box center [793, 409] width 13 height 11
radio input "true"
click at [932, 499] on input "False" at bounding box center [938, 501] width 13 height 11
radio input "true"
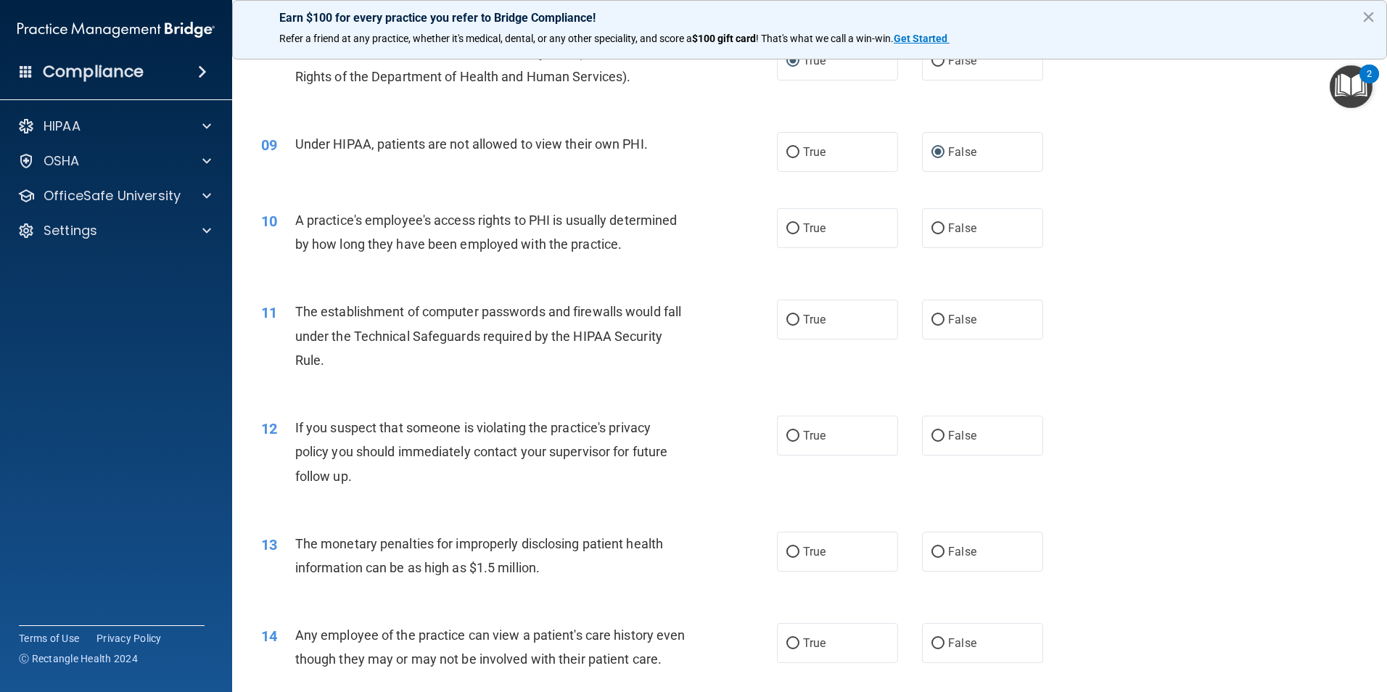
scroll to position [845, 0]
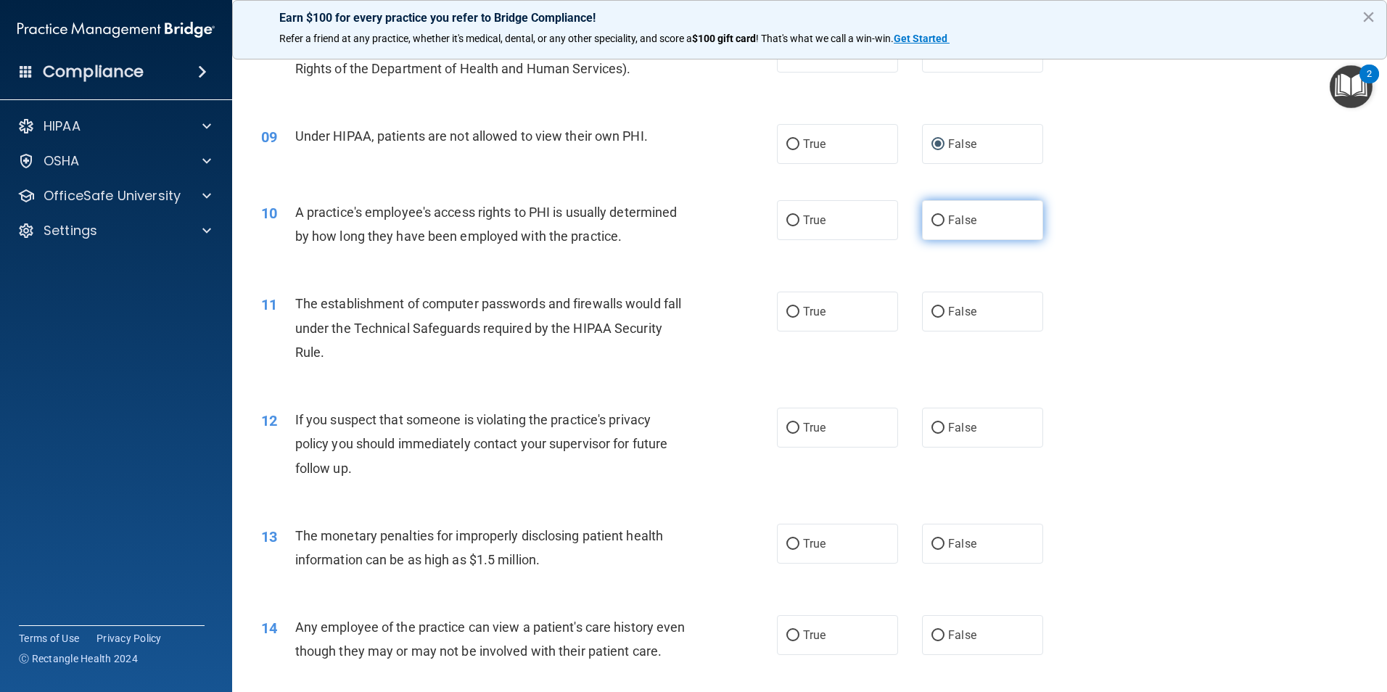
click at [932, 218] on input "False" at bounding box center [938, 221] width 13 height 11
radio input "true"
click at [787, 311] on input "True" at bounding box center [793, 312] width 13 height 11
radio input "true"
click at [789, 430] on input "True" at bounding box center [793, 428] width 13 height 11
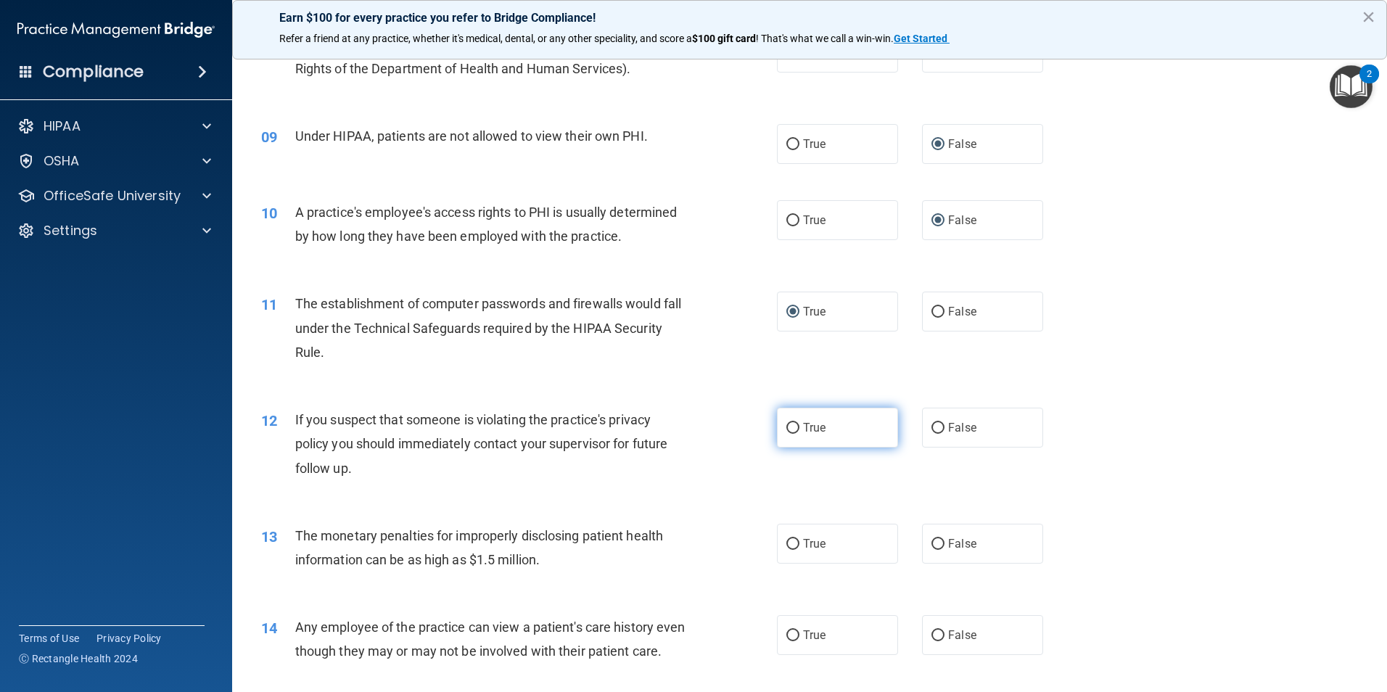
radio input "true"
click at [787, 543] on input "True" at bounding box center [793, 544] width 13 height 11
radio input "true"
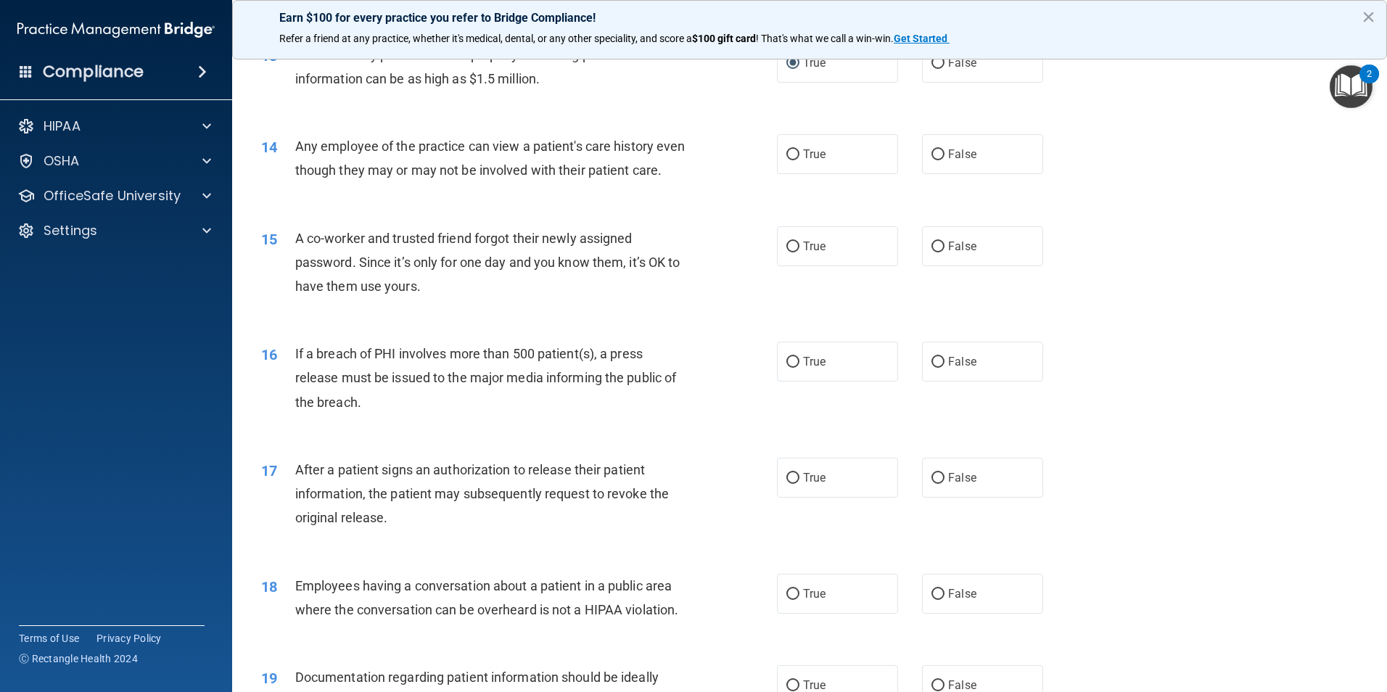
scroll to position [1350, 0]
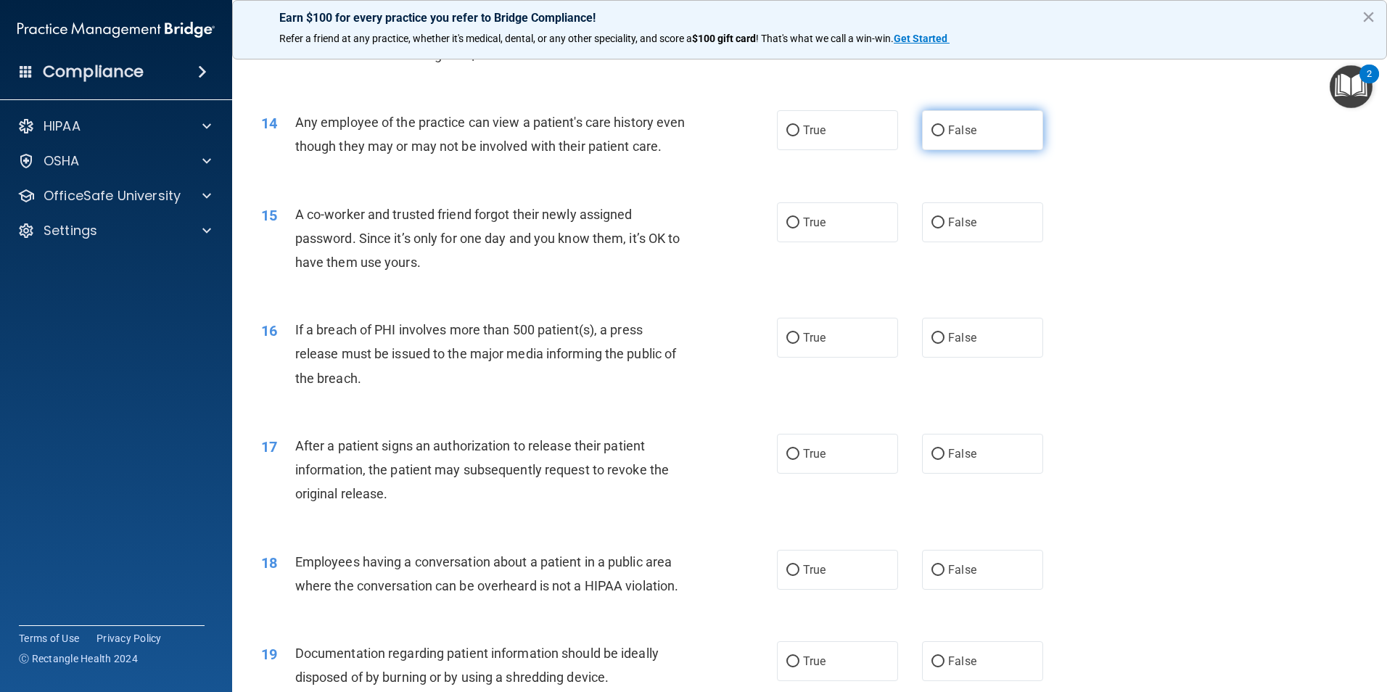
click at [932, 132] on input "False" at bounding box center [938, 131] width 13 height 11
radio input "true"
click at [932, 229] on input "False" at bounding box center [938, 223] width 13 height 11
radio input "true"
click at [789, 344] on input "True" at bounding box center [793, 338] width 13 height 11
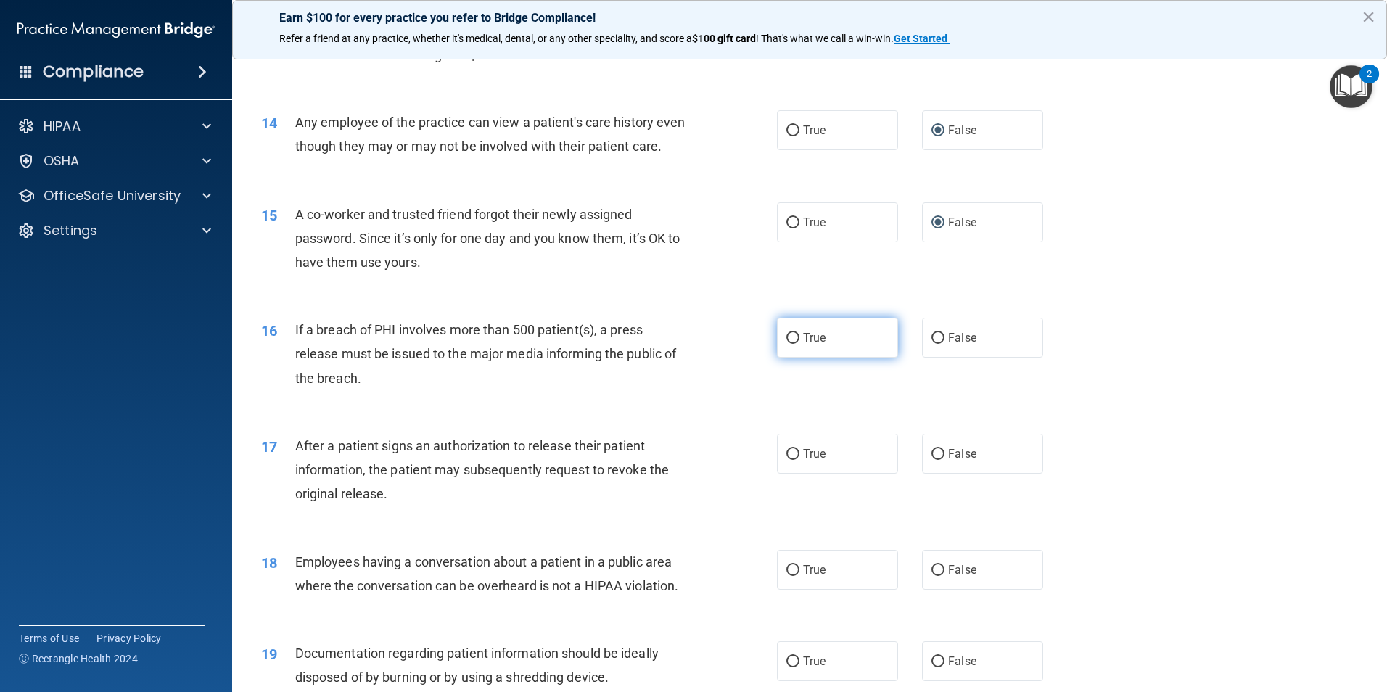
radio input "true"
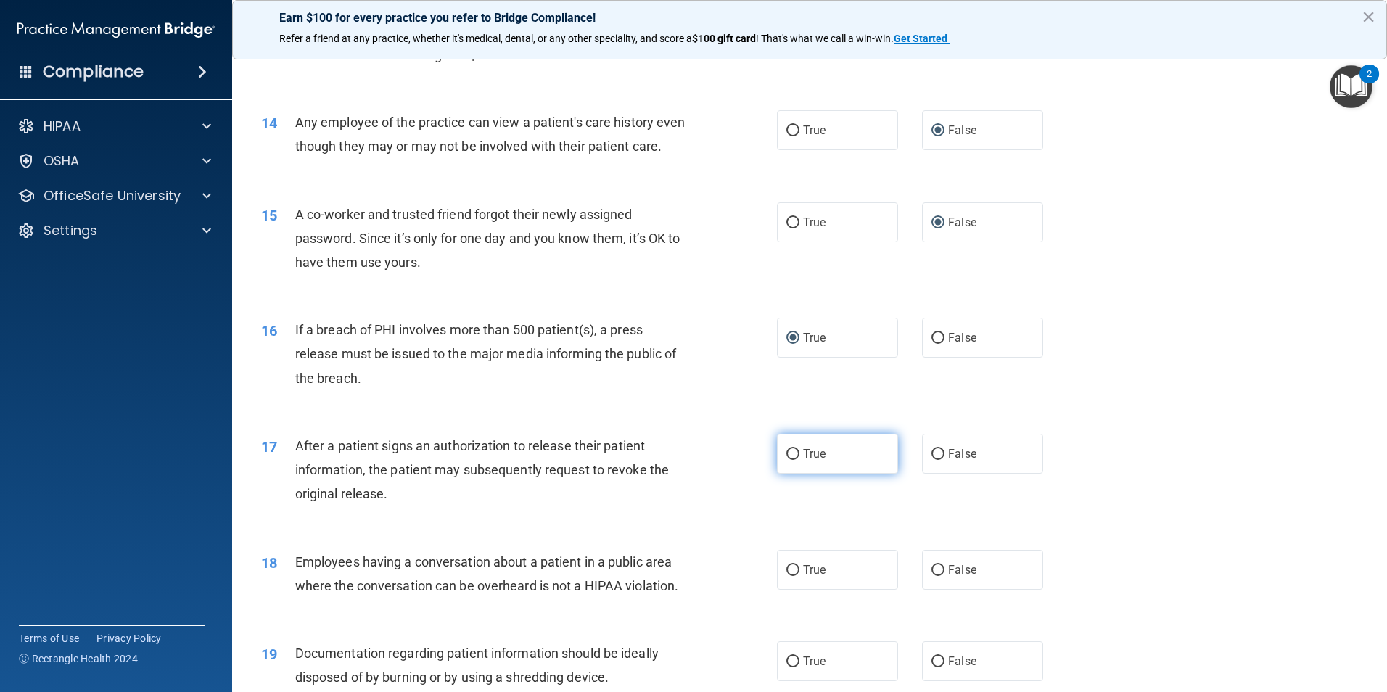
click at [787, 460] on input "True" at bounding box center [793, 454] width 13 height 11
radio input "true"
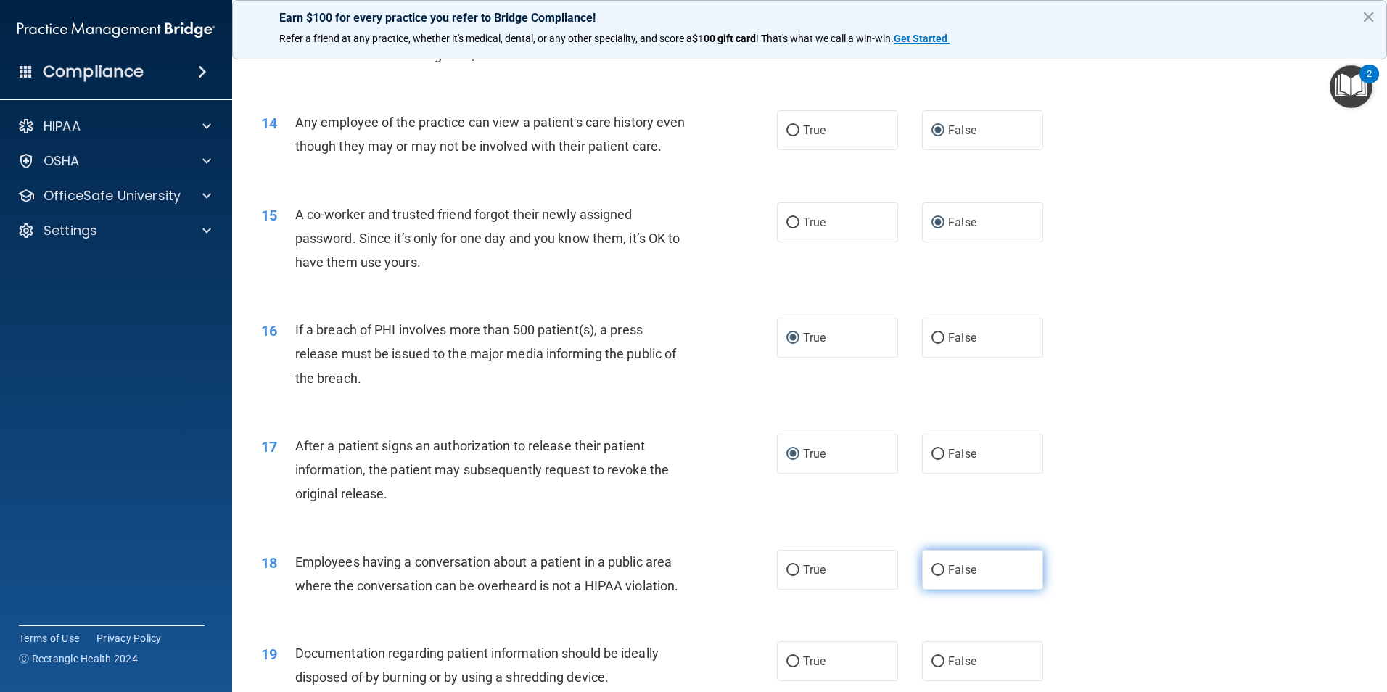
click at [932, 576] on input "False" at bounding box center [938, 570] width 13 height 11
radio input "true"
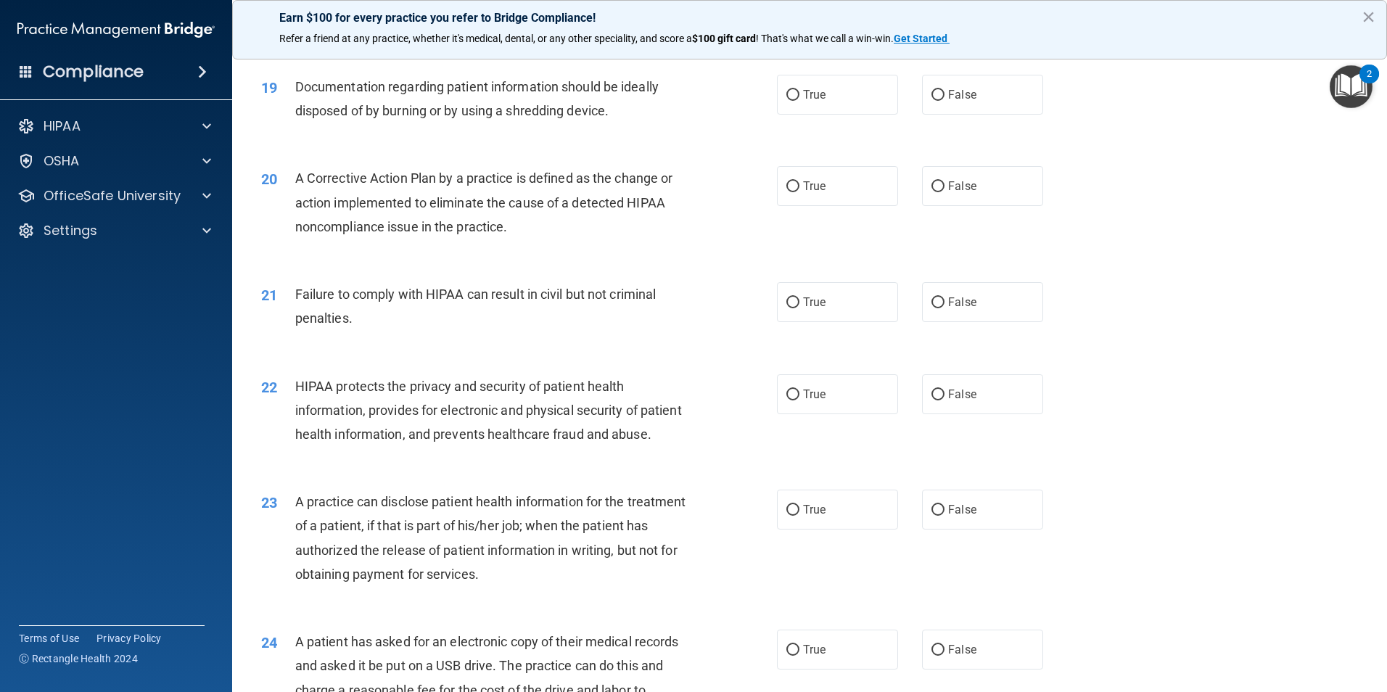
scroll to position [1921, 0]
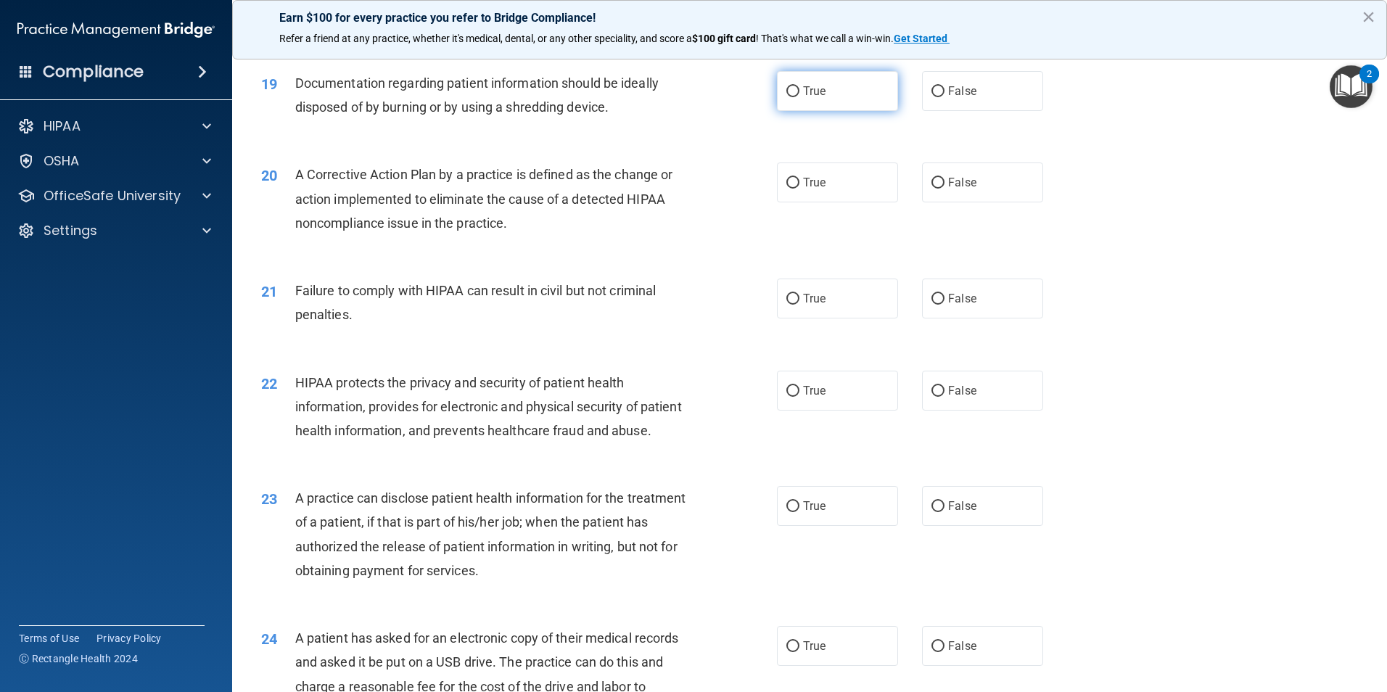
click at [790, 97] on input "True" at bounding box center [793, 91] width 13 height 11
radio input "true"
click at [790, 189] on input "True" at bounding box center [793, 183] width 13 height 11
radio input "true"
click at [932, 305] on input "False" at bounding box center [938, 299] width 13 height 11
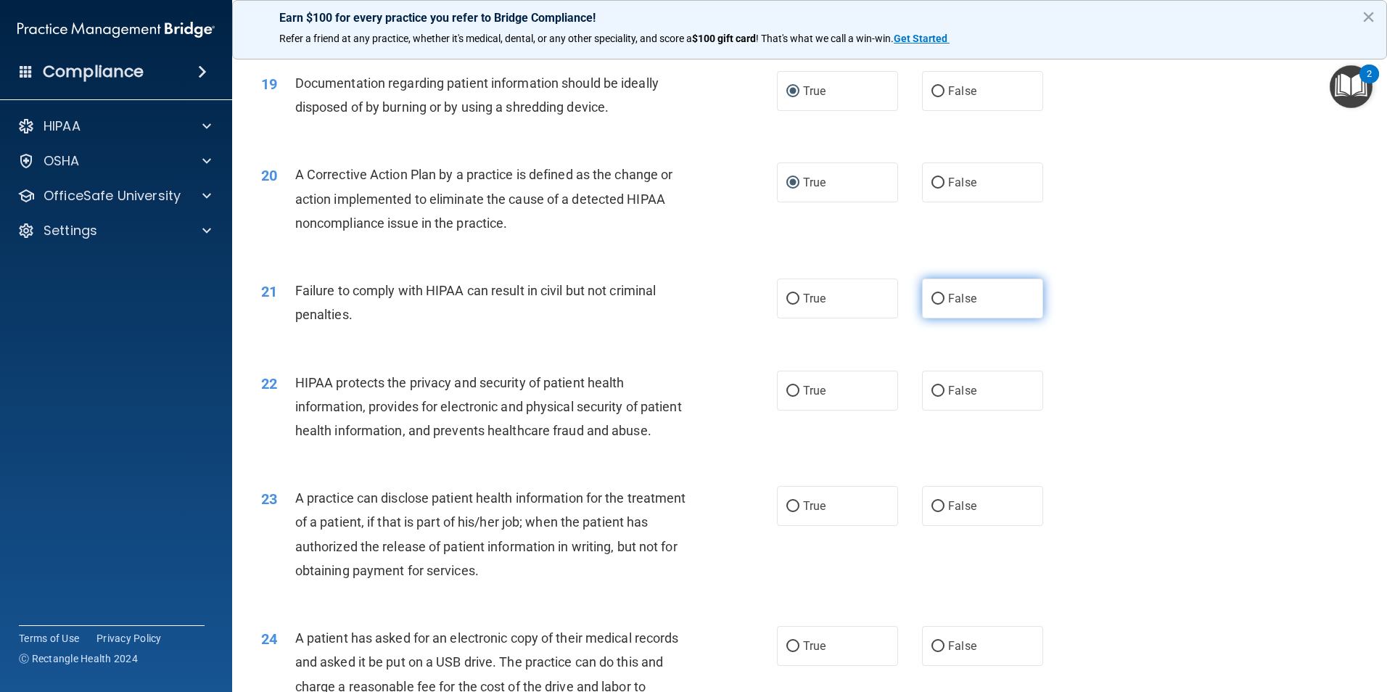
radio input "true"
click at [787, 397] on input "True" at bounding box center [793, 391] width 13 height 11
radio input "true"
click at [787, 512] on input "True" at bounding box center [793, 506] width 13 height 11
radio input "true"
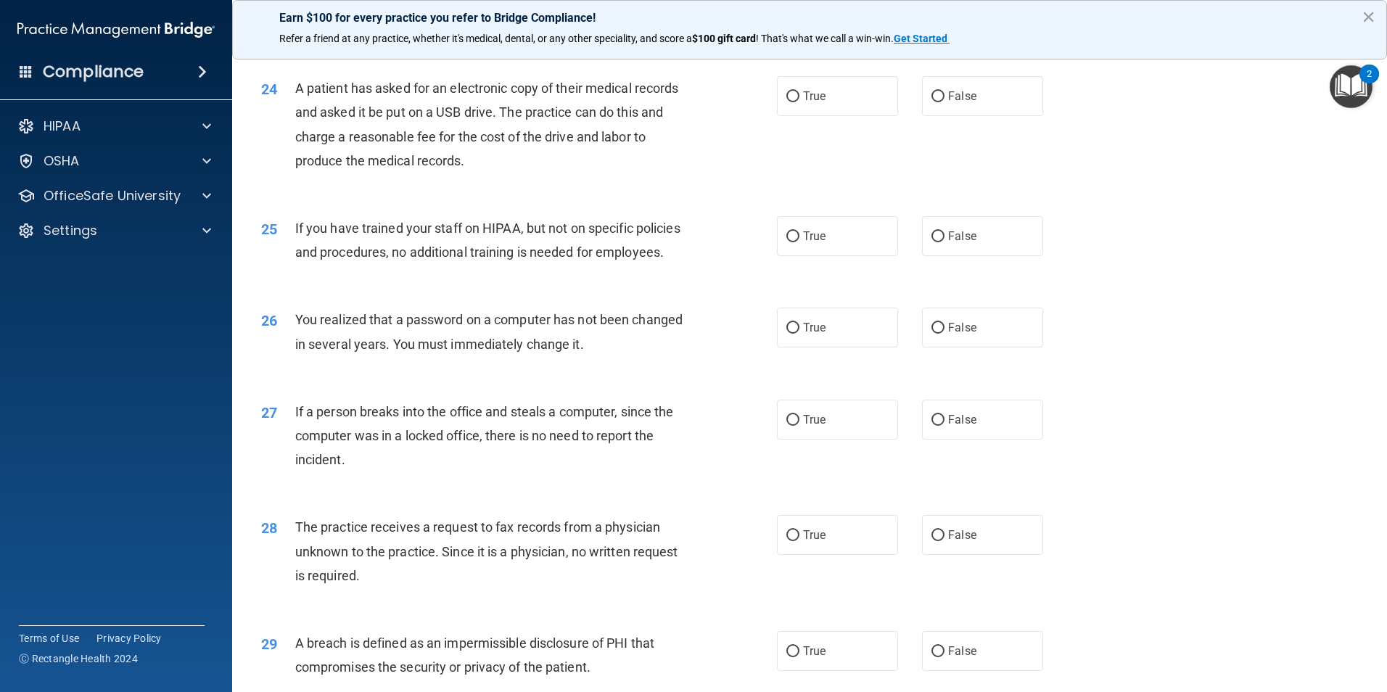
scroll to position [2495, 0]
